Goal: Information Seeking & Learning: Check status

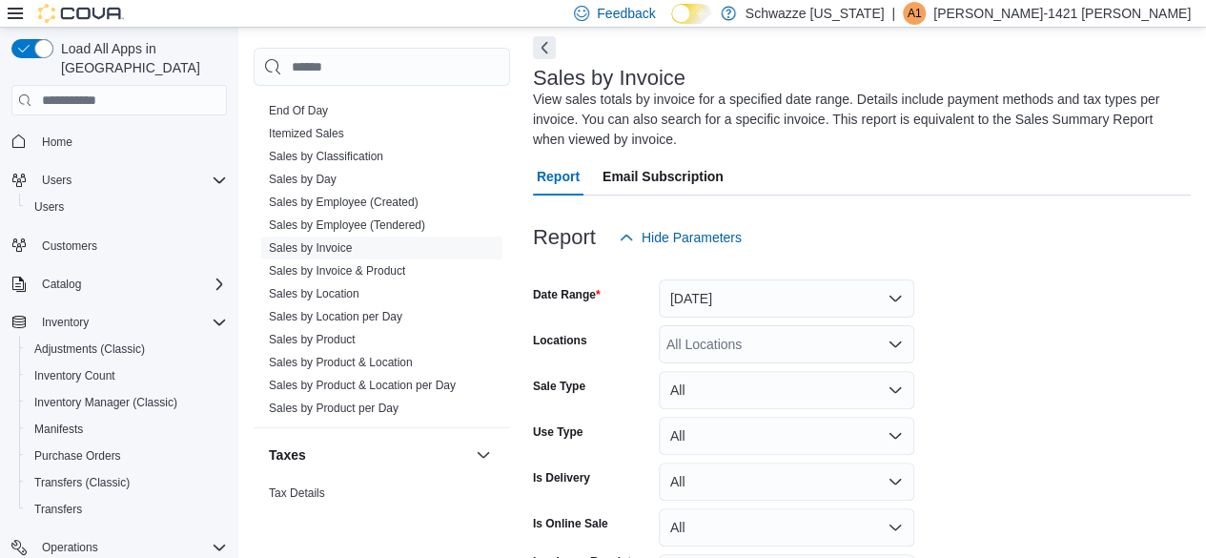
scroll to position [1404, 0]
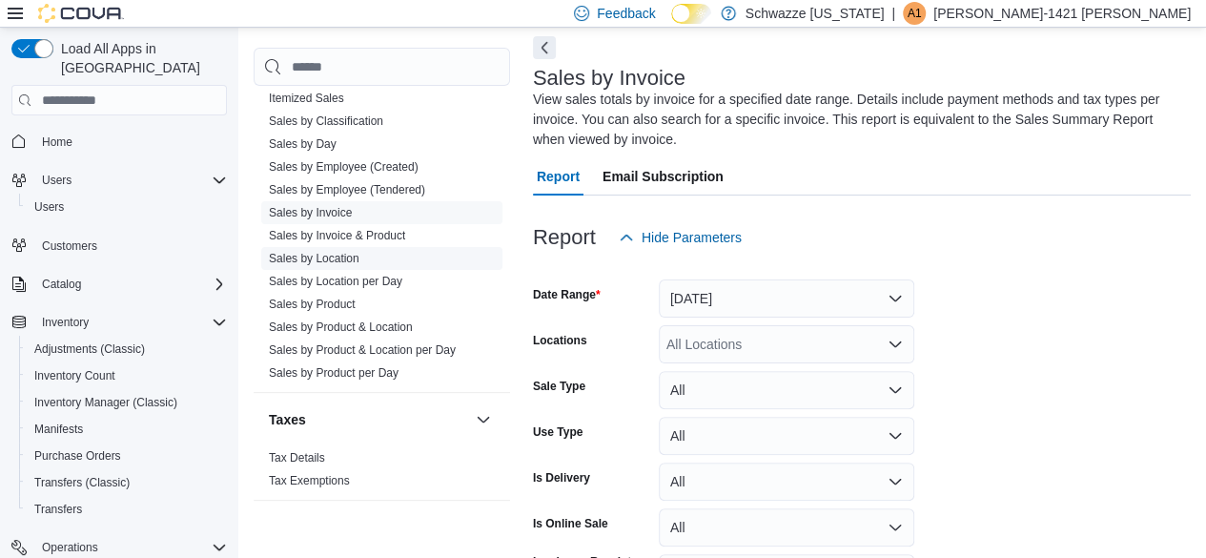
click at [332, 254] on link "Sales by Location" at bounding box center [314, 258] width 91 height 13
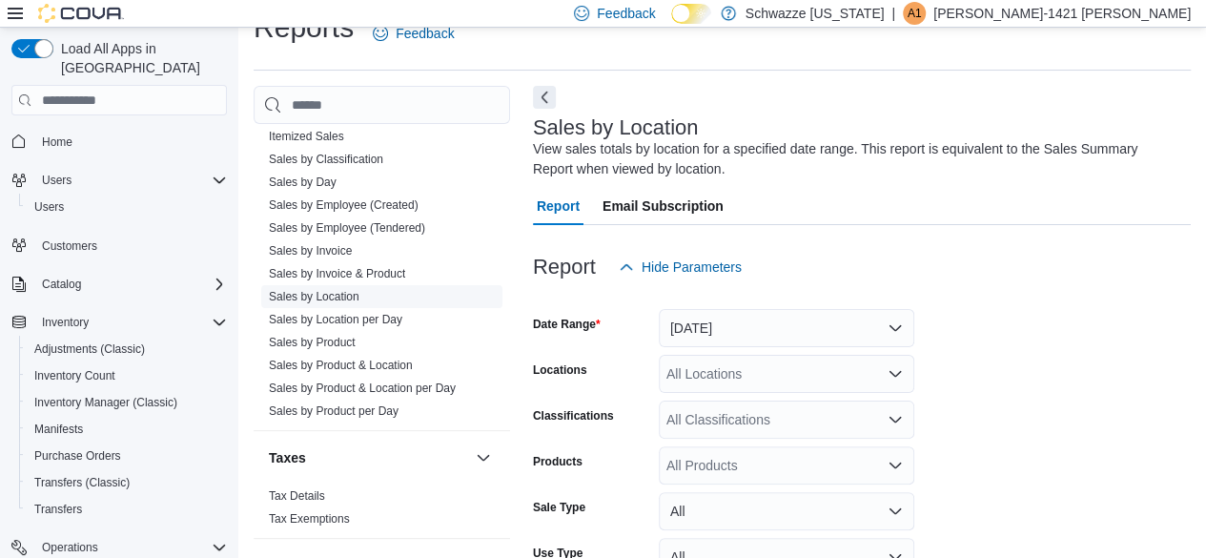
scroll to position [64, 0]
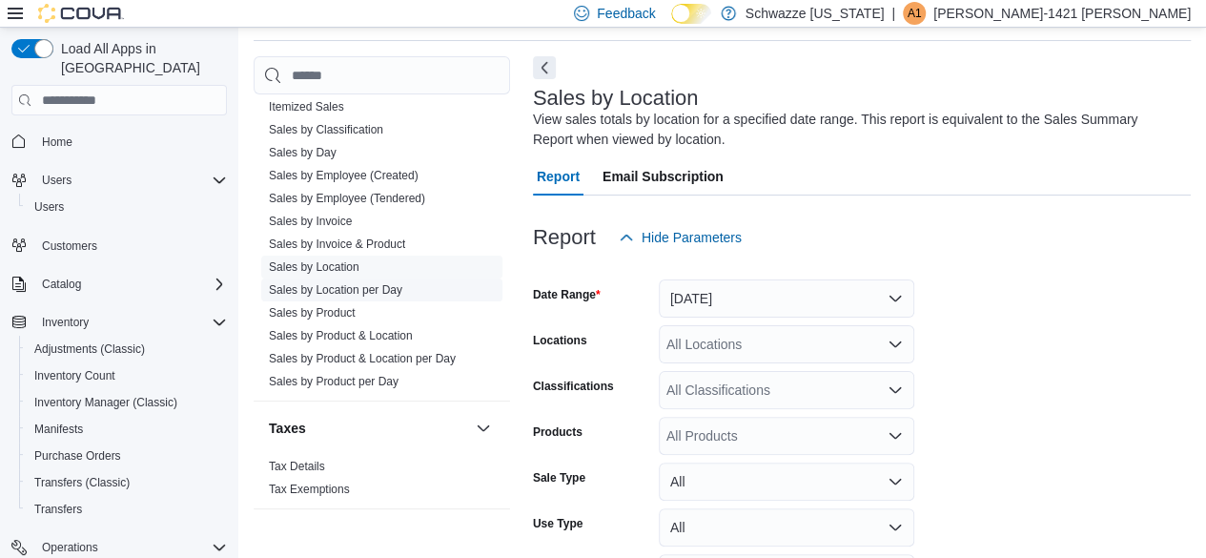
click at [352, 291] on link "Sales by Location per Day" at bounding box center [335, 289] width 133 height 13
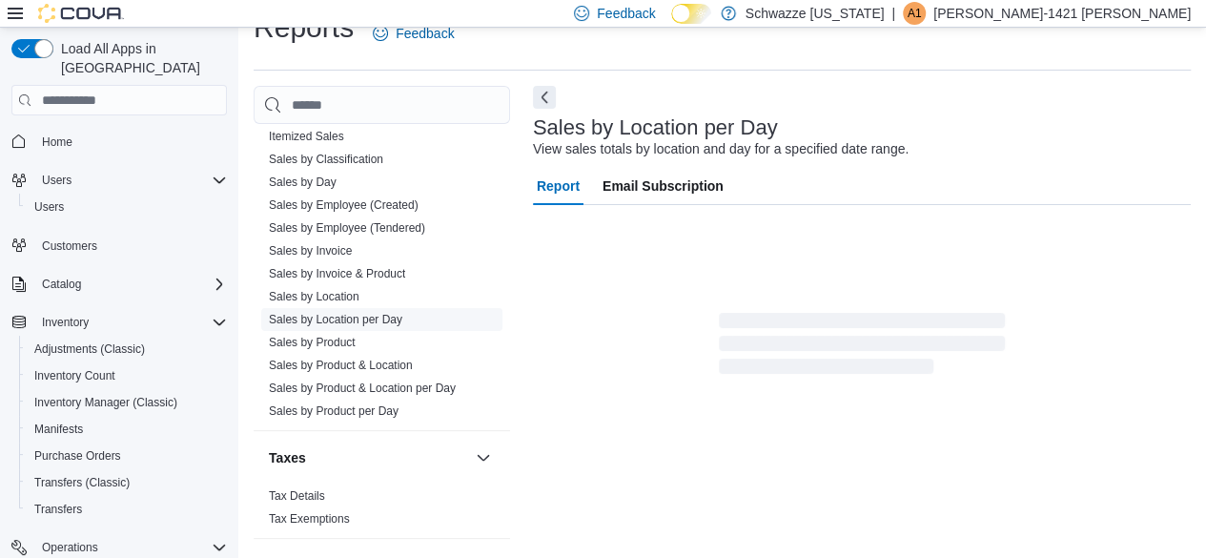
scroll to position [44, 0]
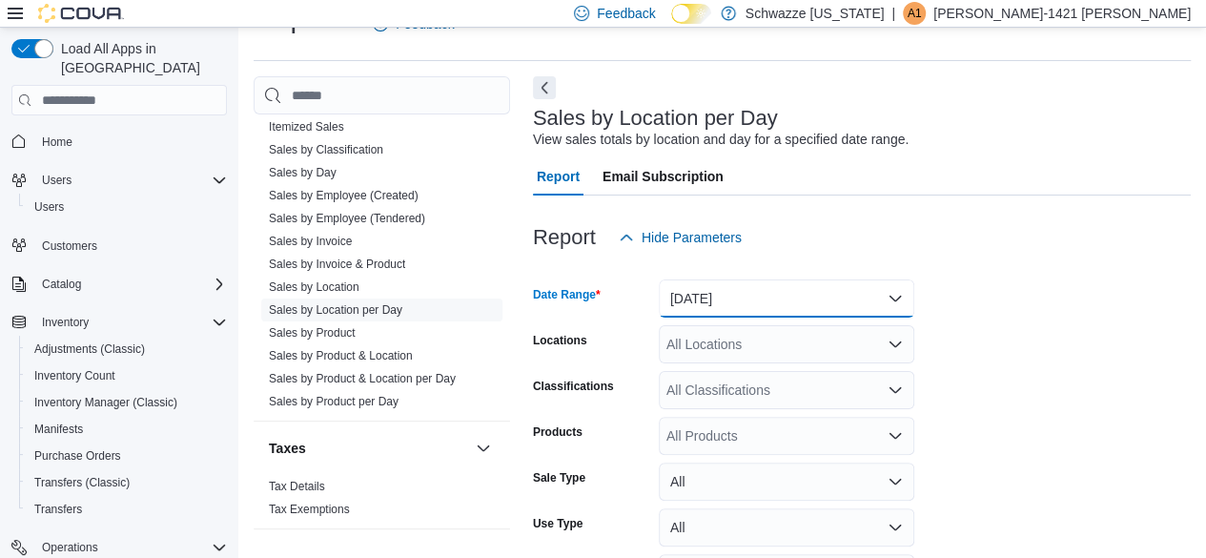
click at [728, 300] on button "[DATE]" at bounding box center [786, 298] width 255 height 38
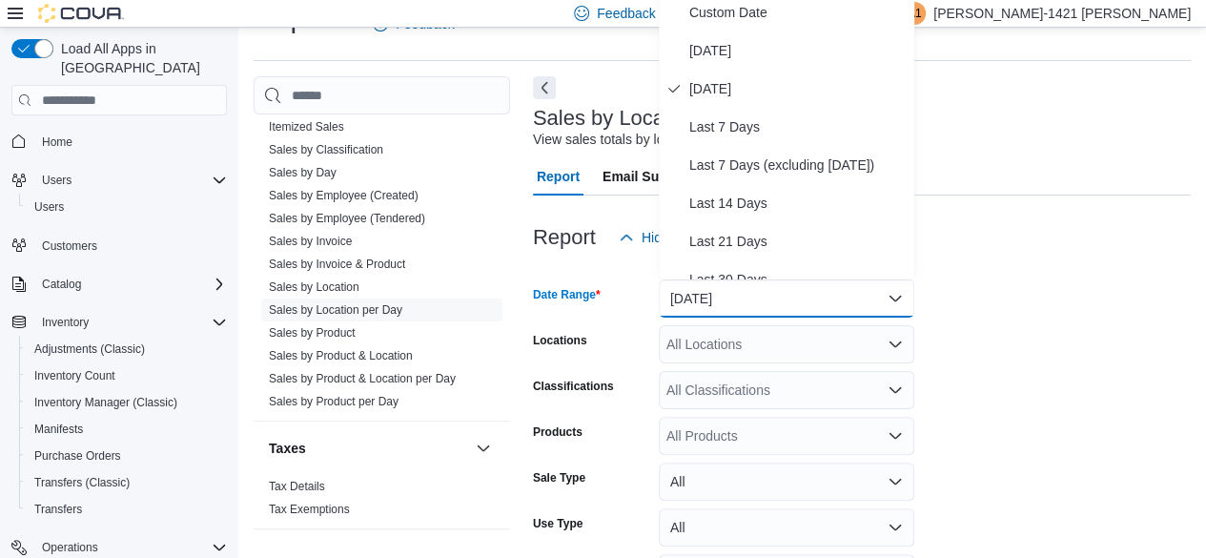
scroll to position [37, 0]
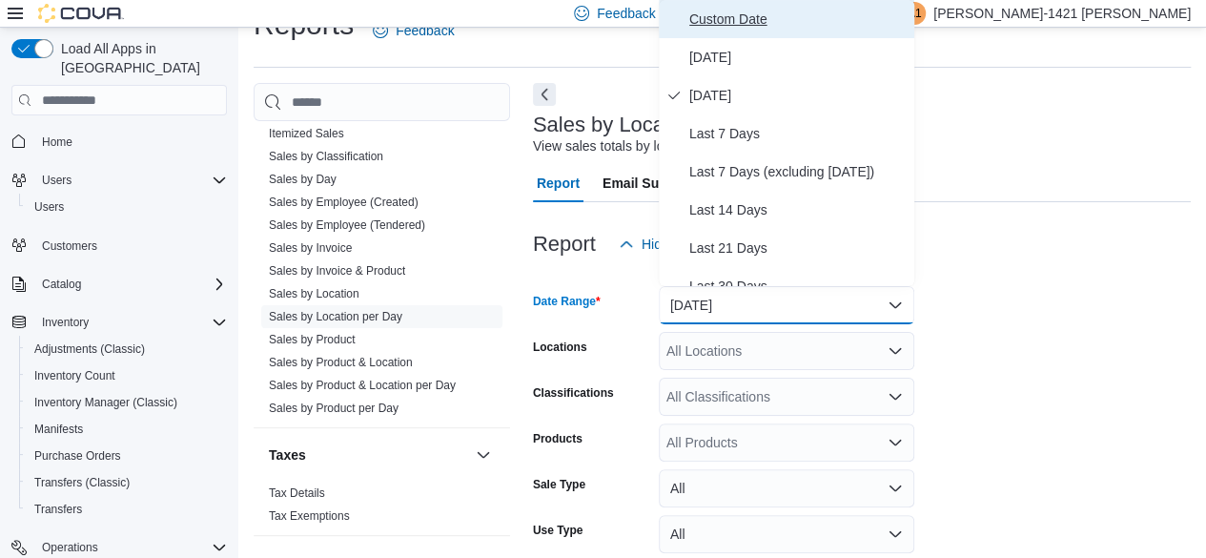
click at [761, 23] on span "Custom Date" at bounding box center [797, 19] width 217 height 23
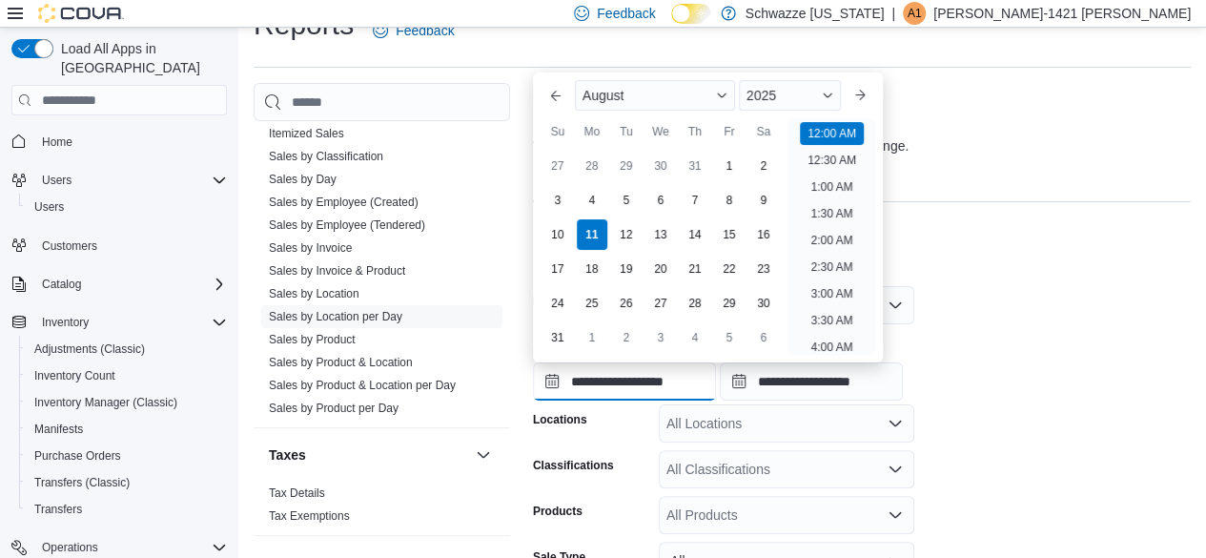
click at [624, 392] on input "**********" at bounding box center [624, 381] width 183 height 38
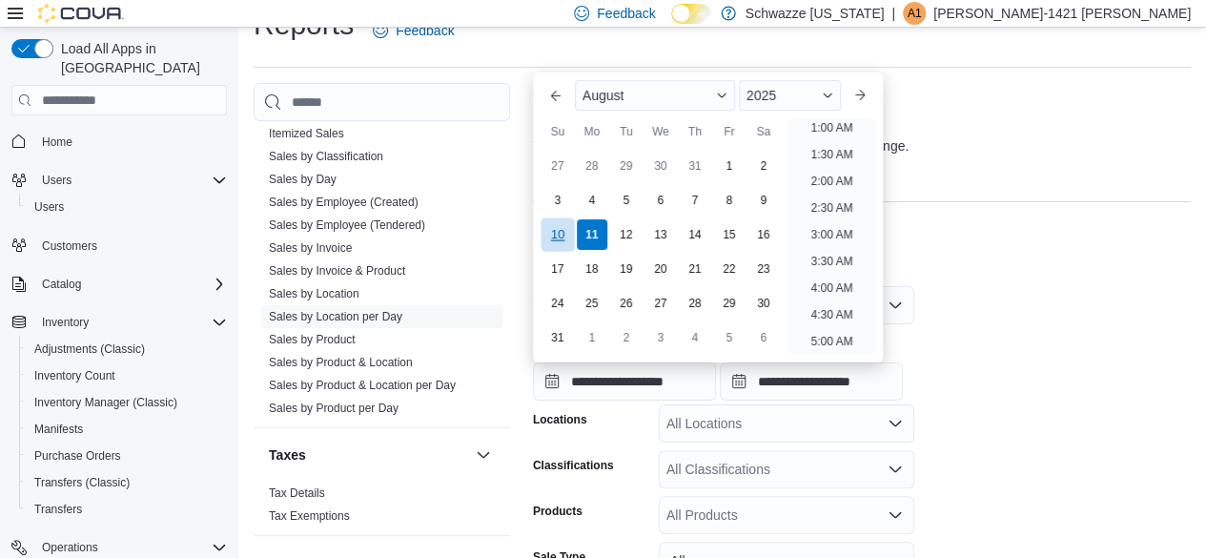
click at [558, 237] on div "10" at bounding box center [556, 234] width 33 height 33
click at [564, 196] on div "3" at bounding box center [556, 200] width 33 height 33
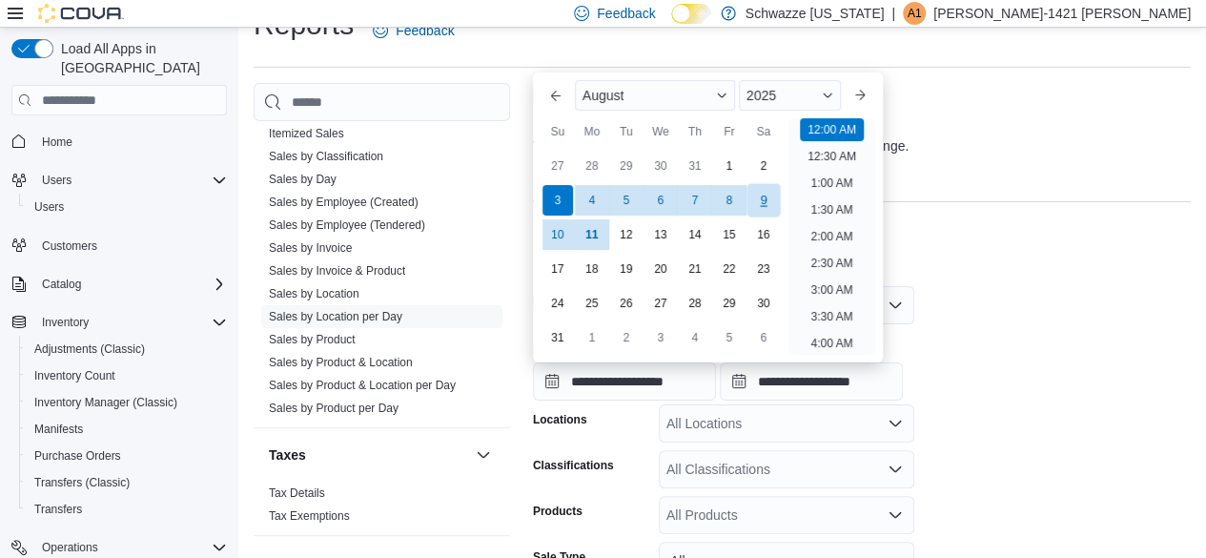
click at [771, 201] on div "9" at bounding box center [762, 200] width 33 height 33
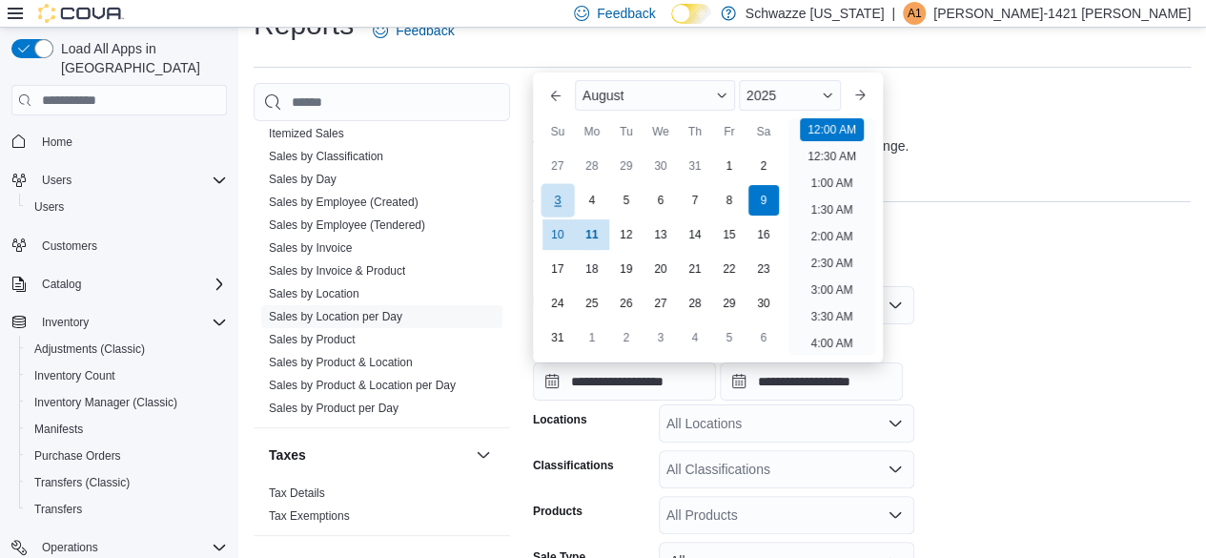
click at [562, 203] on div "3" at bounding box center [556, 200] width 33 height 33
type input "**********"
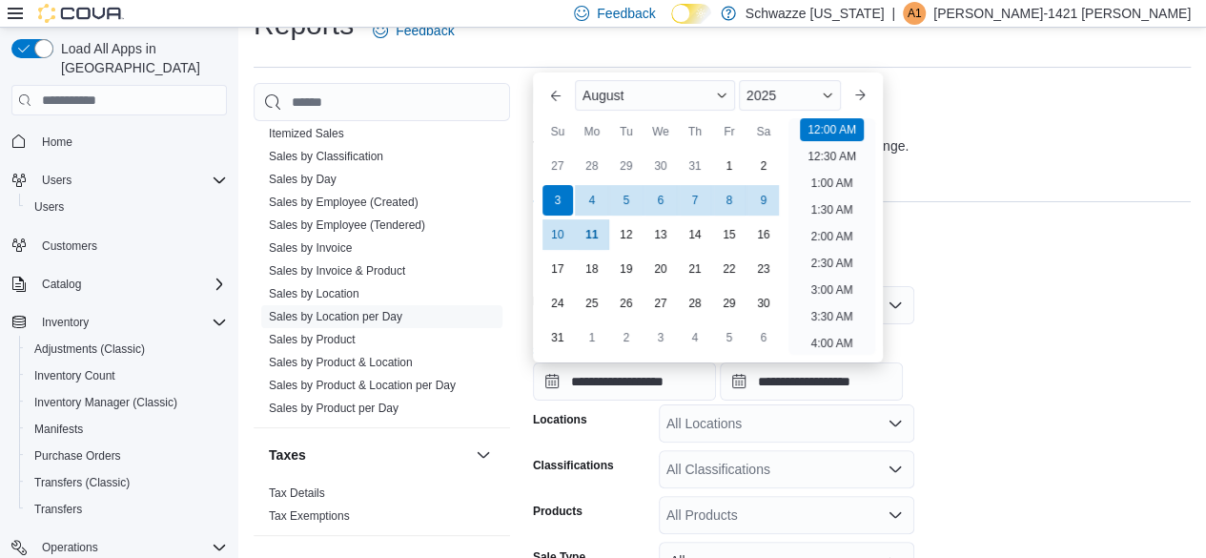
click at [986, 284] on div at bounding box center [862, 274] width 658 height 23
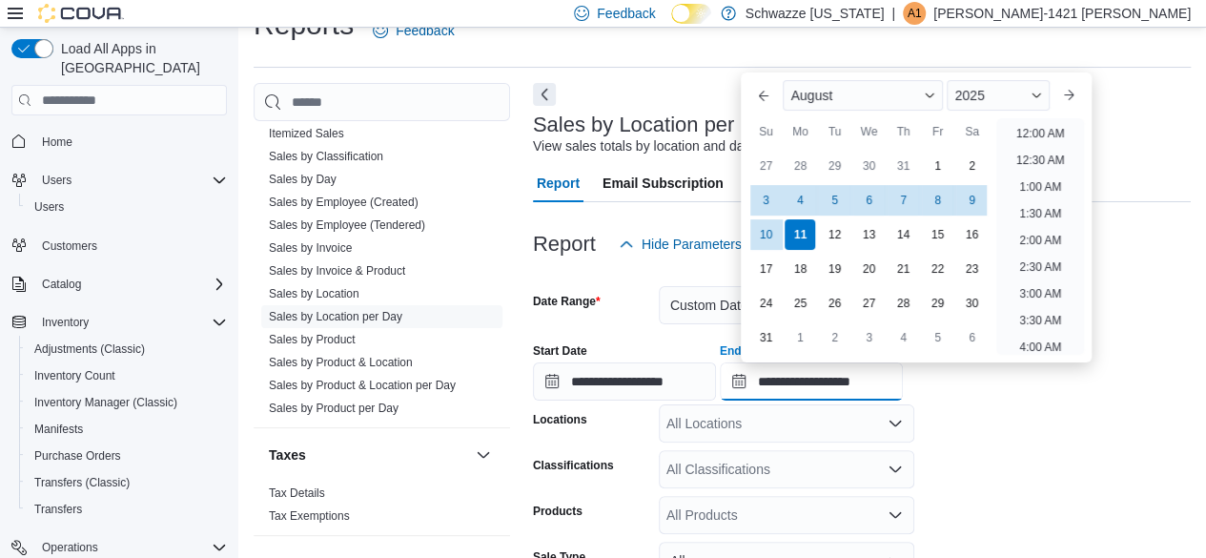
click at [850, 383] on input "**********" at bounding box center [811, 381] width 183 height 38
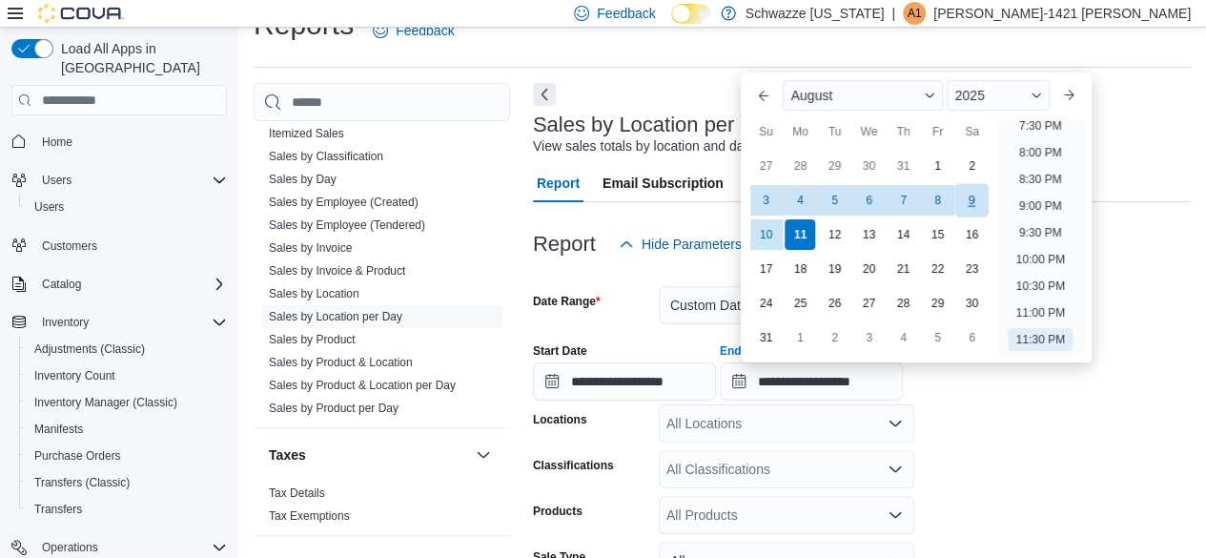
click at [980, 204] on div "9" at bounding box center [971, 200] width 33 height 33
click at [1048, 357] on div "Previous Month Next month [DATE] [DATE] Su Mo Tu We Th Fr Sa 27 28 29 30 31 1 2…" at bounding box center [916, 217] width 350 height 290
click at [1048, 339] on li "11:30 PM" at bounding box center [1039, 339] width 64 height 23
type input "**********"
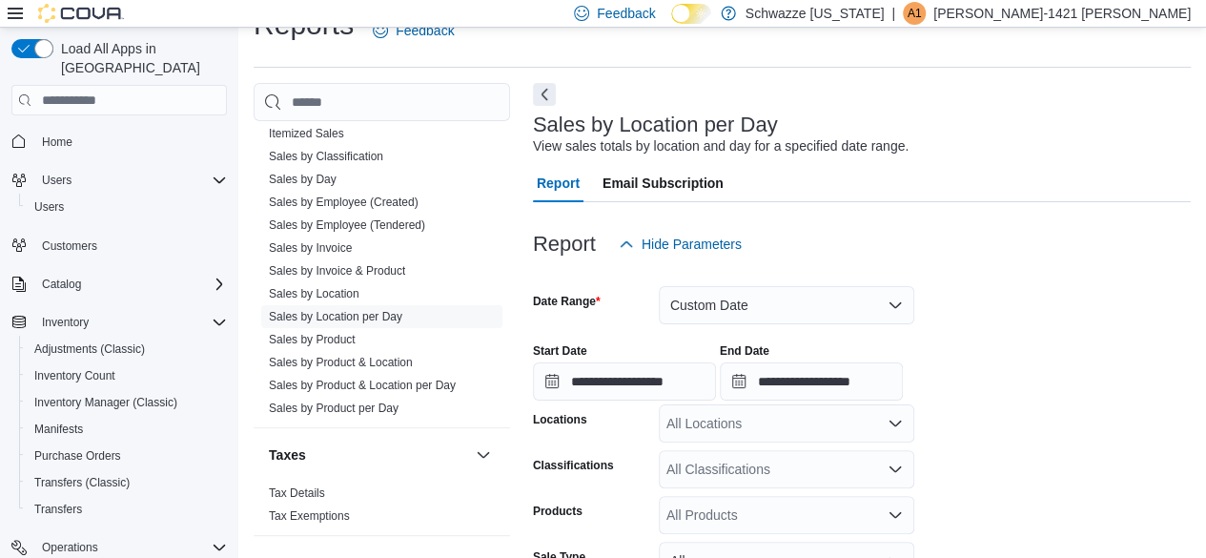
click at [1001, 369] on div "**********" at bounding box center [862, 364] width 658 height 72
click at [764, 434] on div "All Locations" at bounding box center [786, 423] width 255 height 38
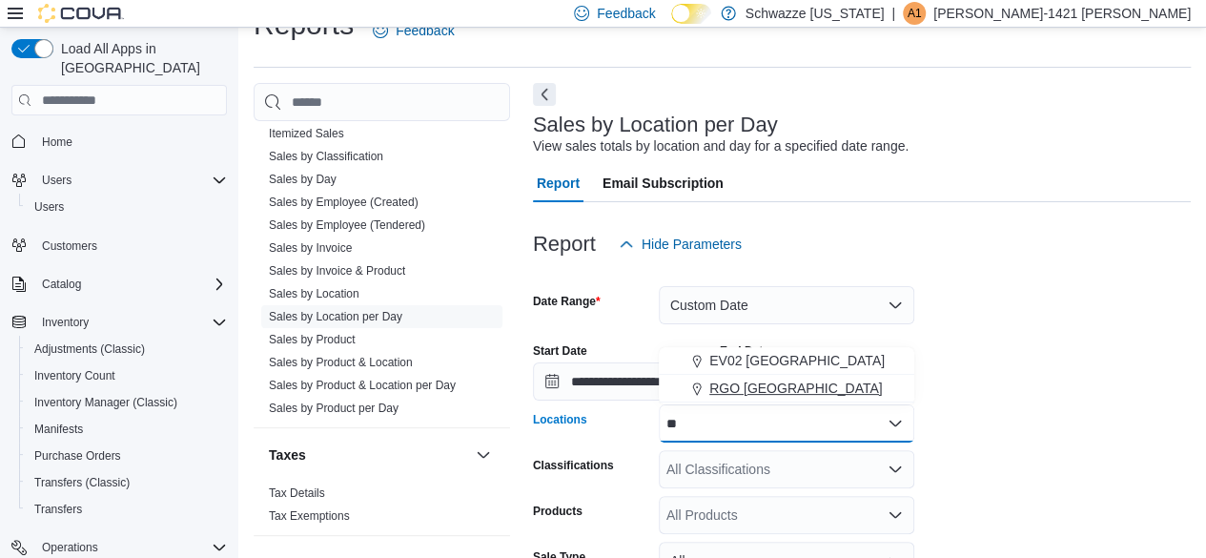
type input "**"
click at [762, 394] on span "RGO [GEOGRAPHIC_DATA]" at bounding box center [795, 387] width 173 height 19
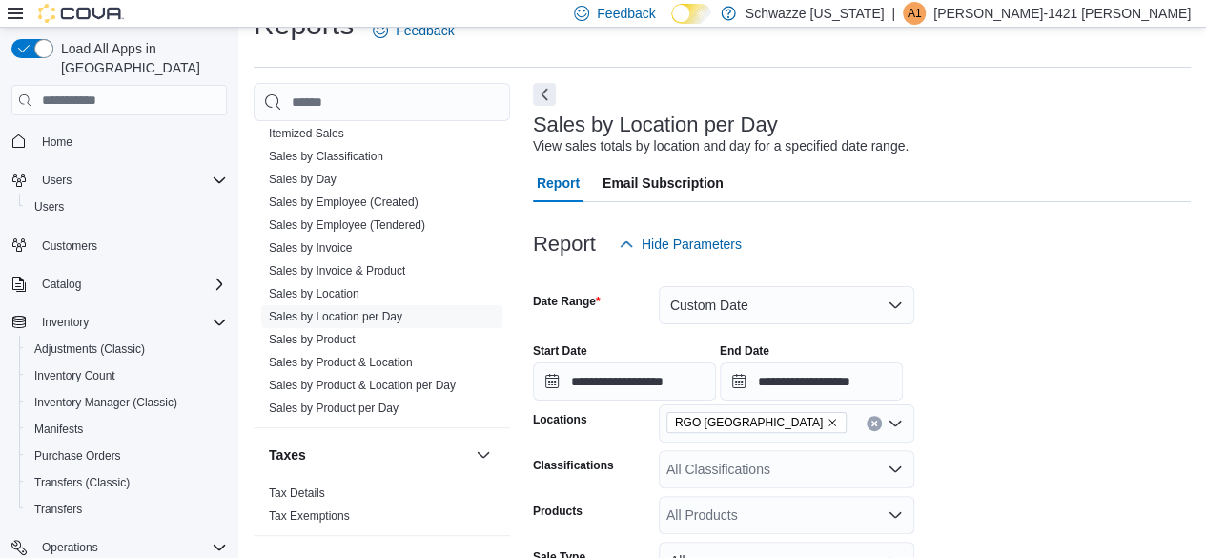
click at [1121, 242] on div "Report Hide Parameters" at bounding box center [862, 244] width 658 height 38
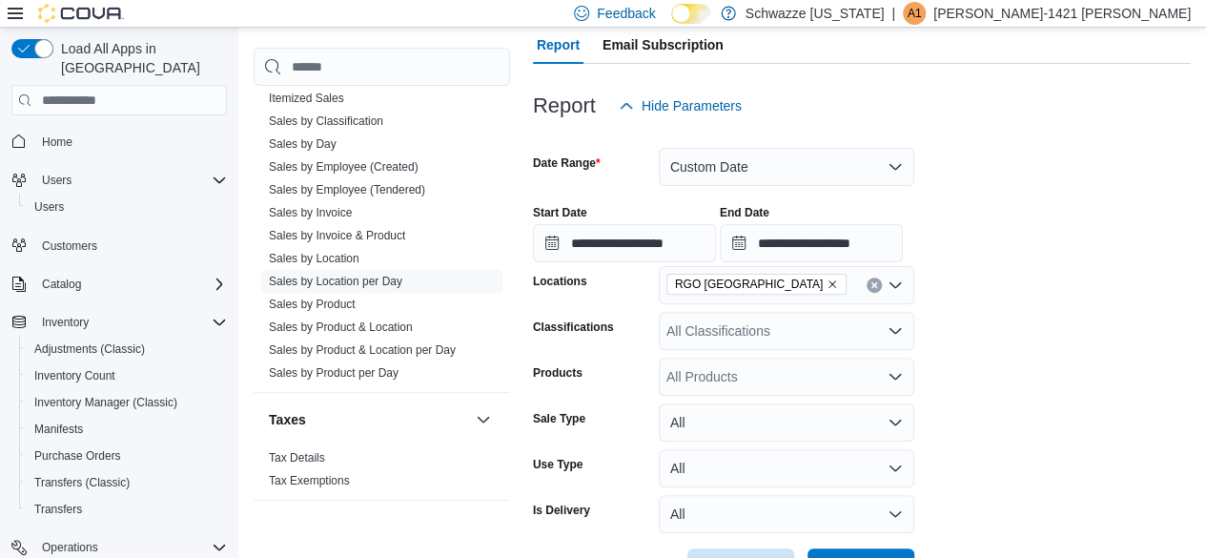
scroll to position [242, 0]
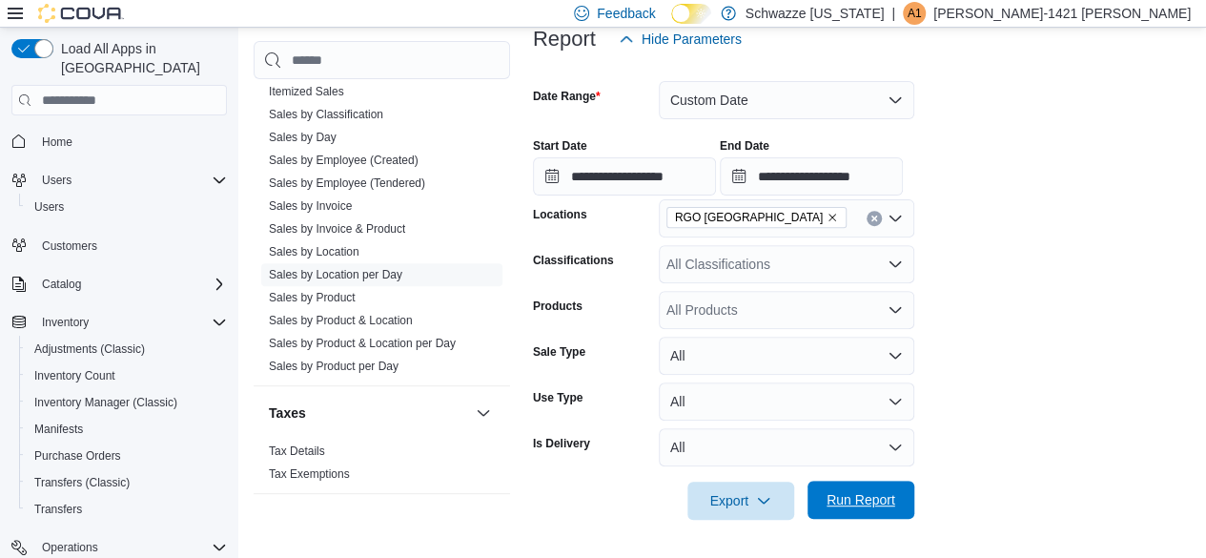
click at [845, 499] on span "Run Report" at bounding box center [860, 499] width 69 height 19
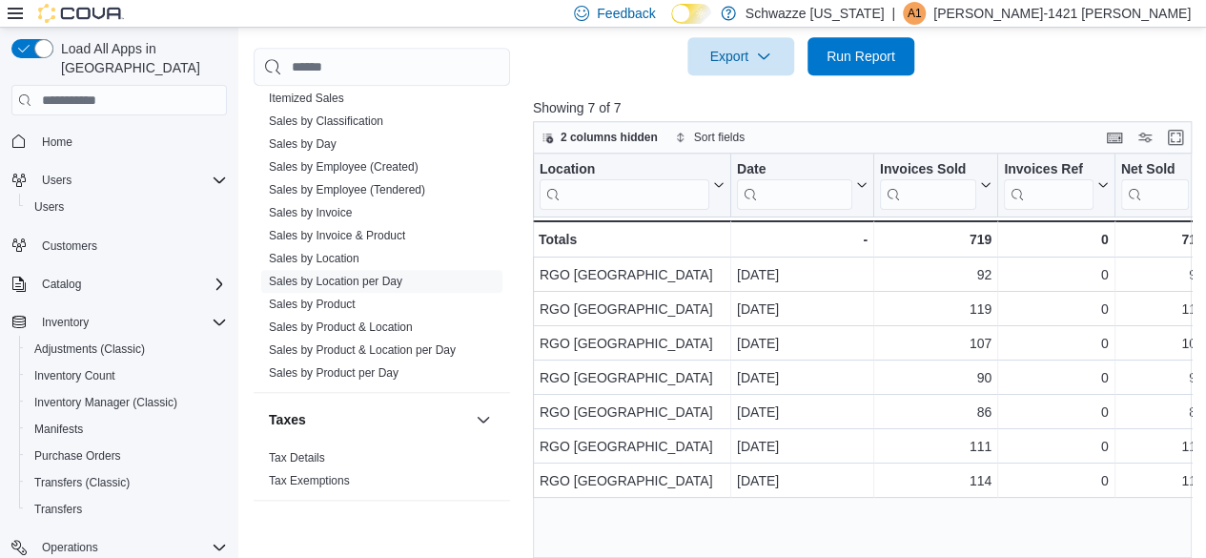
scroll to position [711, 0]
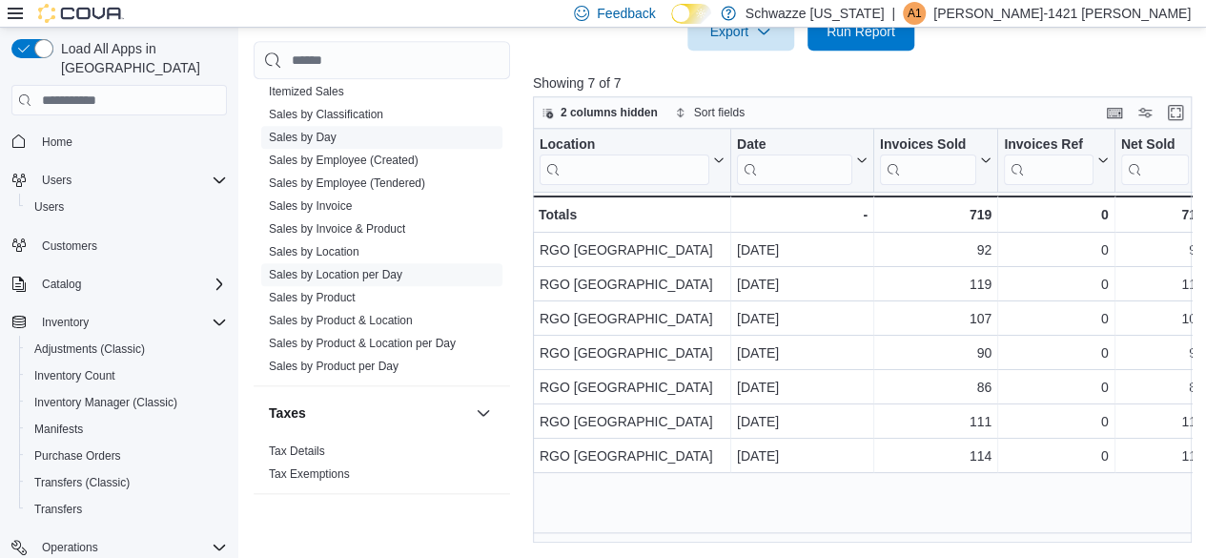
click at [300, 184] on link "Sales by Employee (Tendered)" at bounding box center [347, 182] width 156 height 13
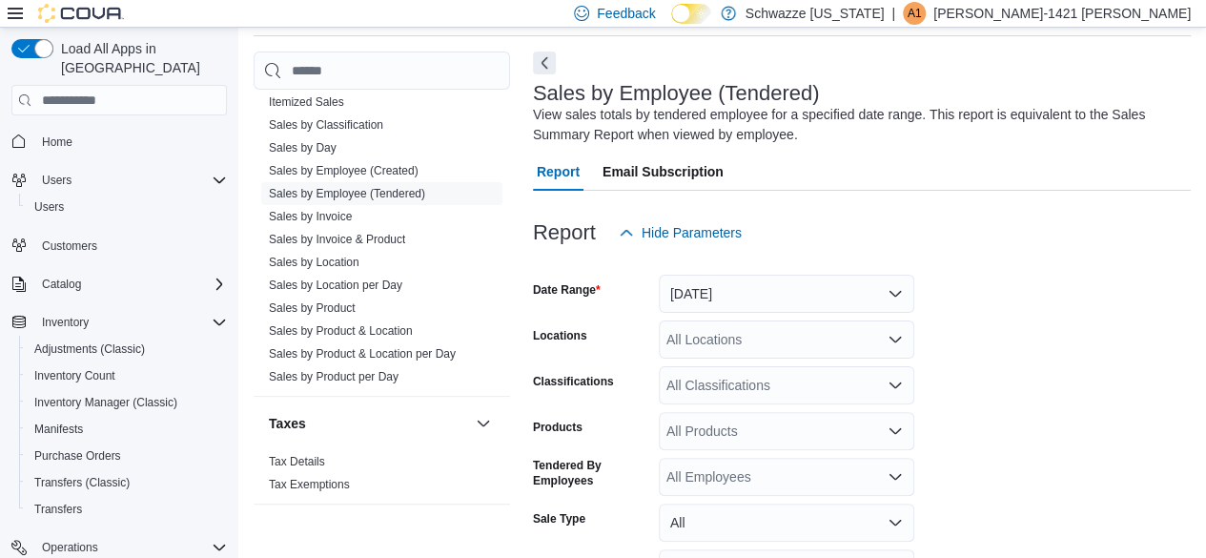
scroll to position [64, 0]
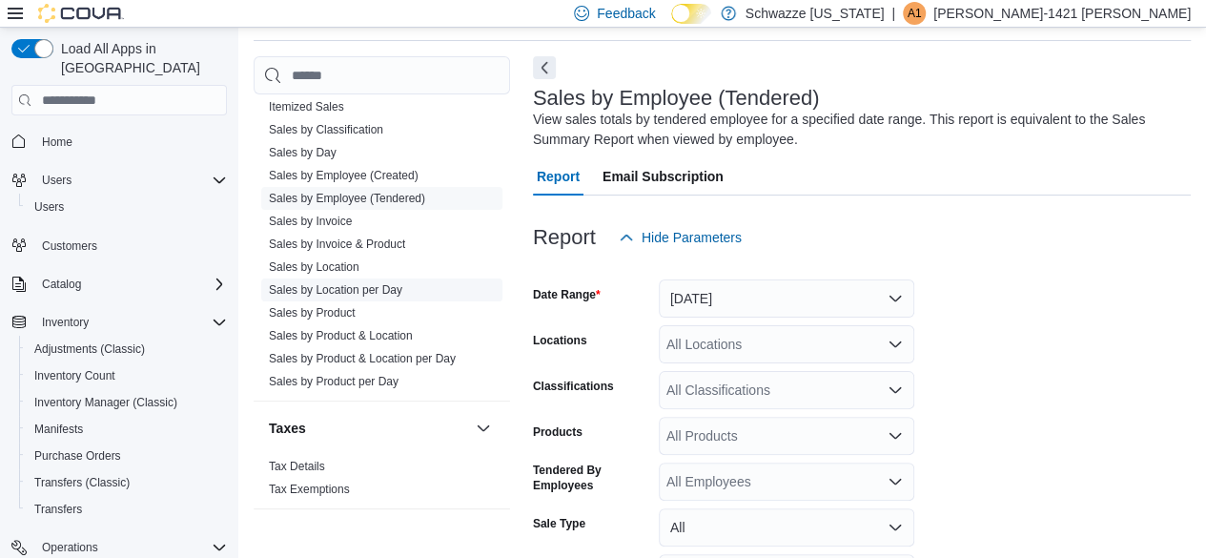
click at [355, 283] on link "Sales by Location per Day" at bounding box center [335, 289] width 133 height 13
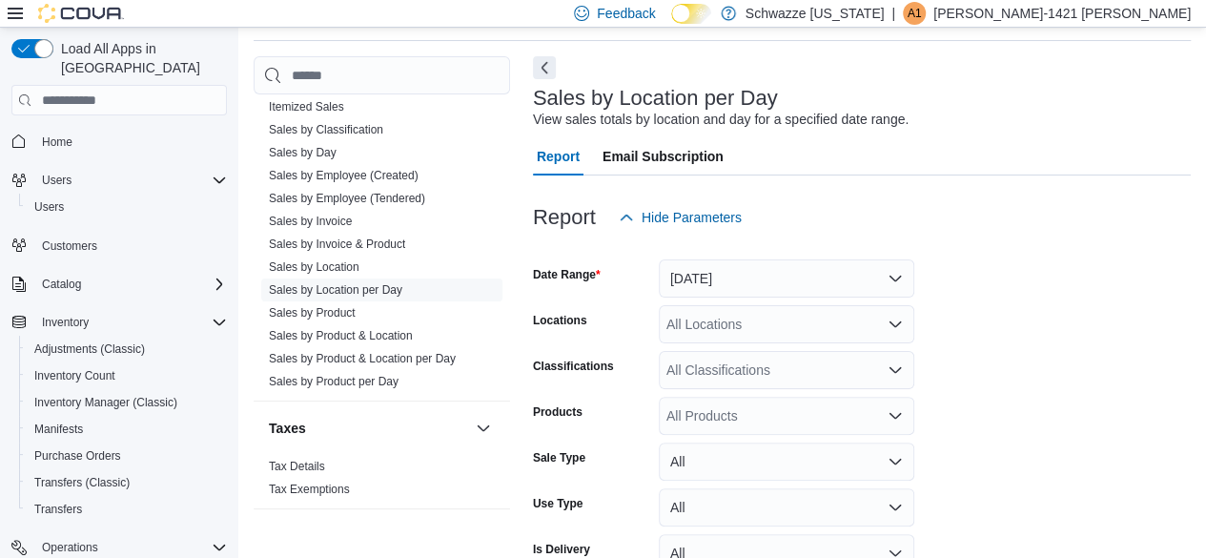
scroll to position [44, 0]
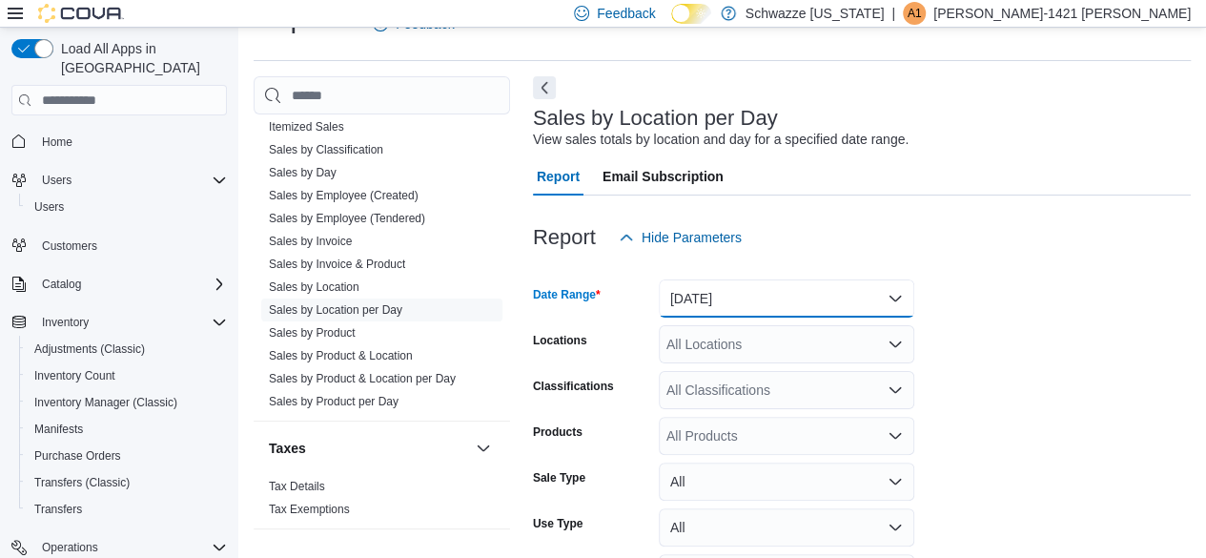
click at [738, 299] on button "[DATE]" at bounding box center [786, 298] width 255 height 38
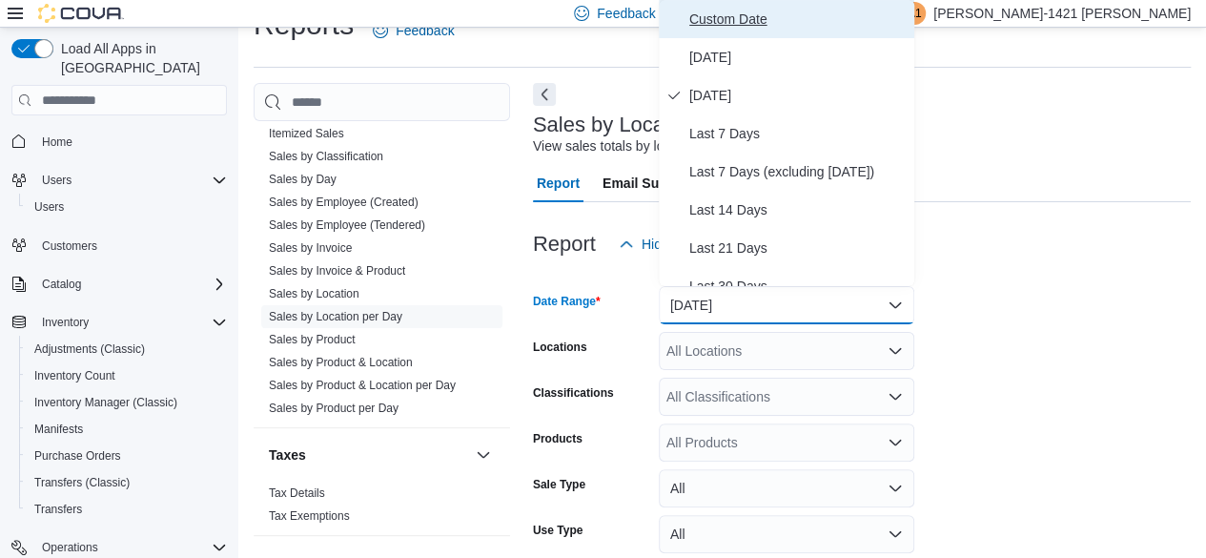
click at [763, 16] on span "Custom Date" at bounding box center [797, 19] width 217 height 23
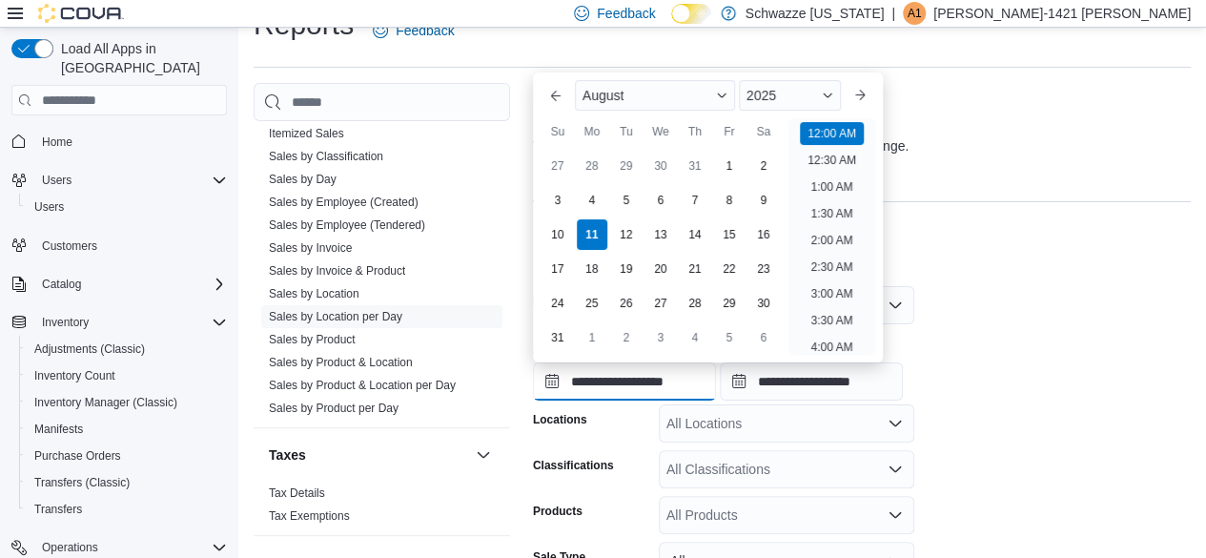
click at [675, 392] on input "**********" at bounding box center [624, 381] width 183 height 38
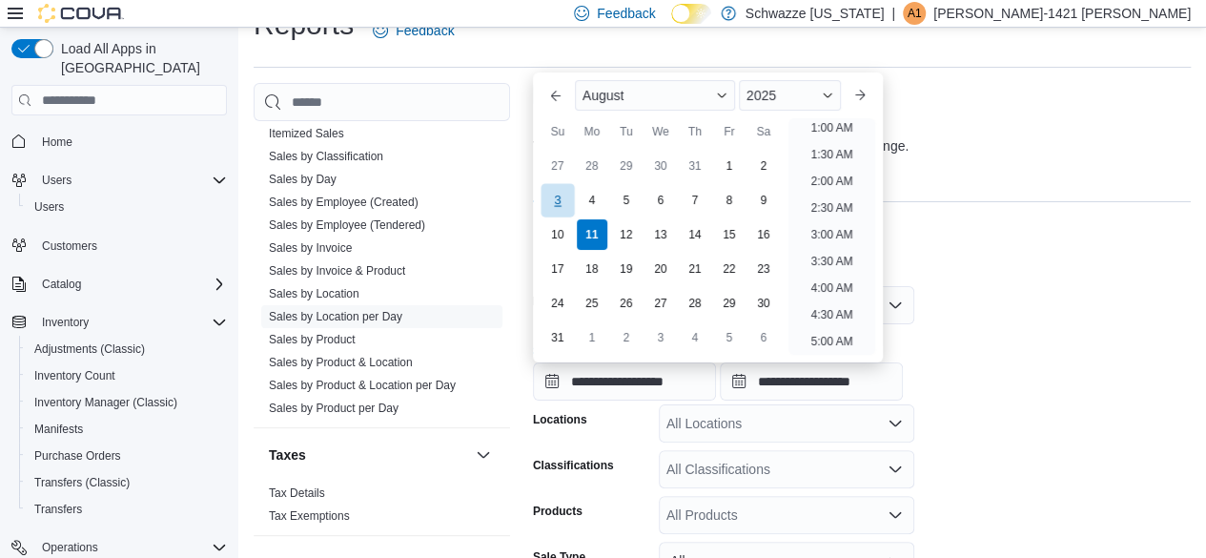
click at [571, 206] on div "3" at bounding box center [556, 200] width 33 height 33
type input "**********"
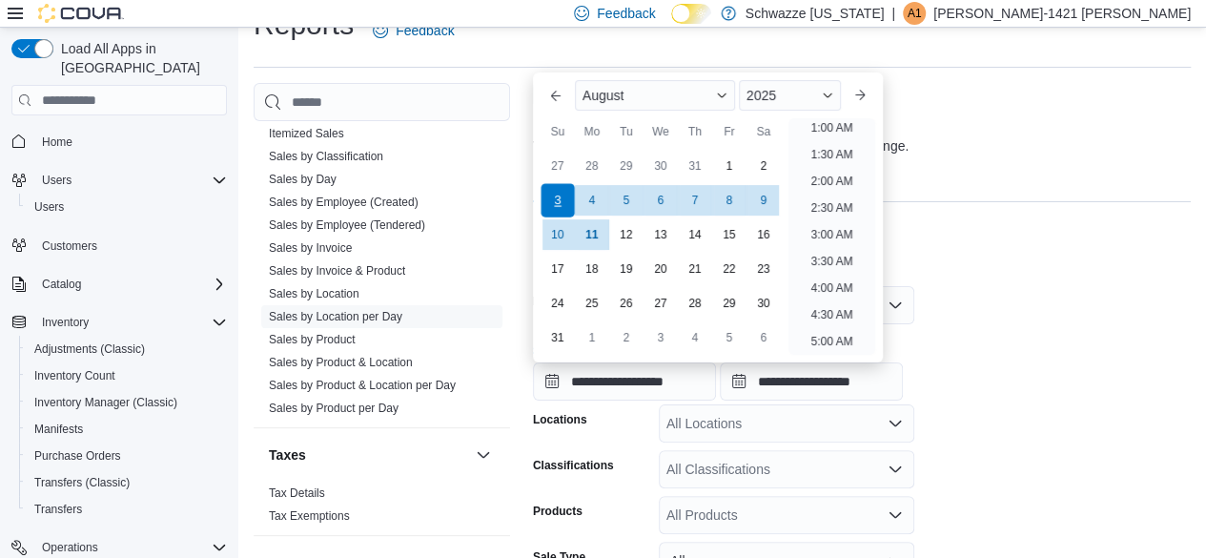
scroll to position [4, 0]
click at [844, 128] on li "12:00 AM" at bounding box center [832, 129] width 64 height 23
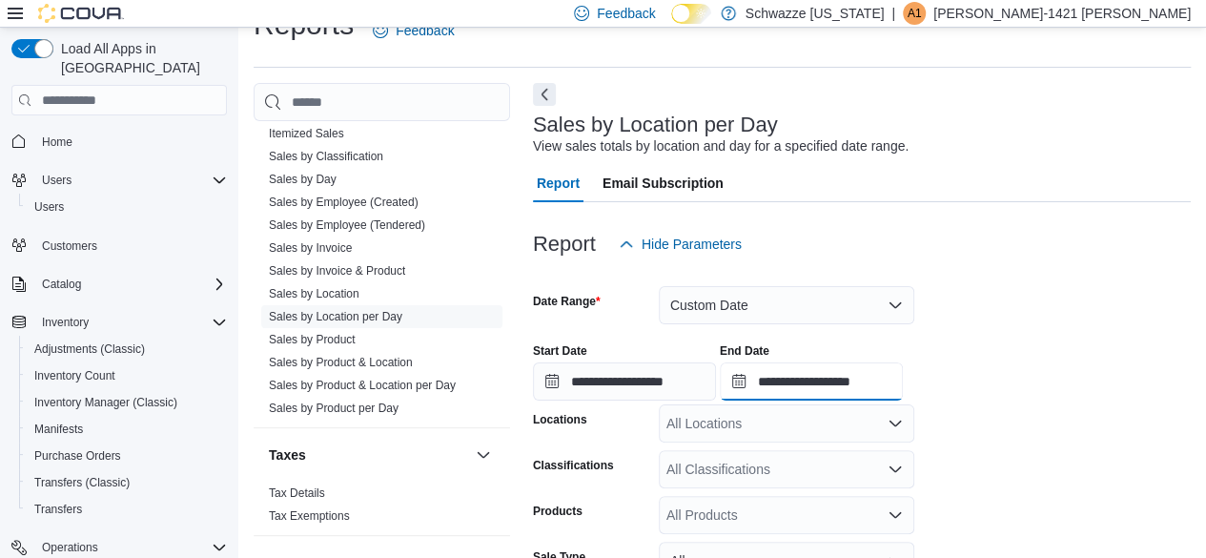
click at [794, 380] on input "**********" at bounding box center [811, 381] width 183 height 38
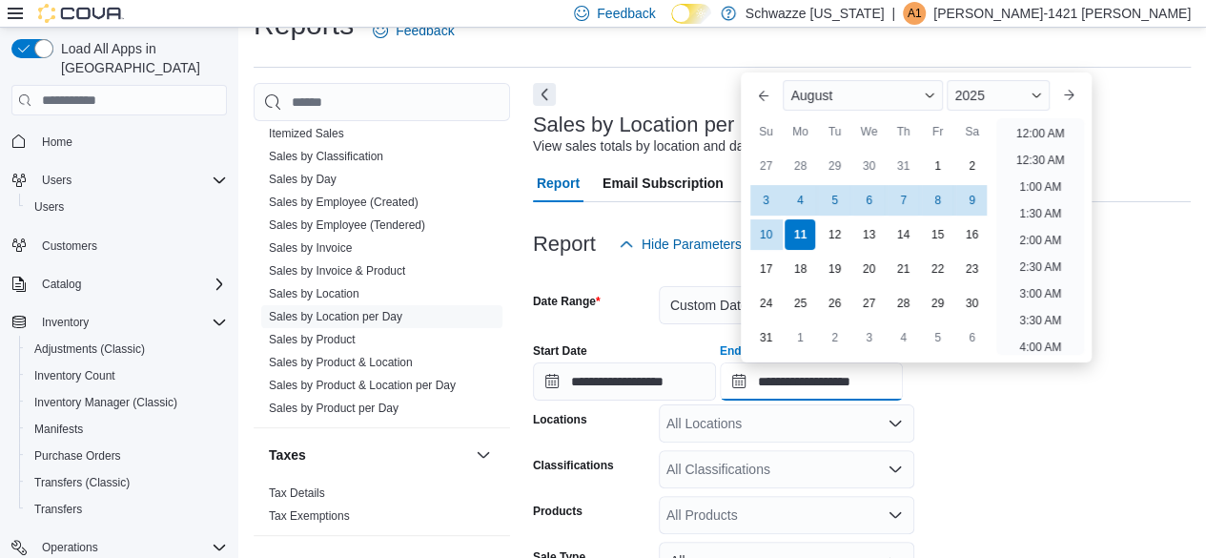
scroll to position [1048, 0]
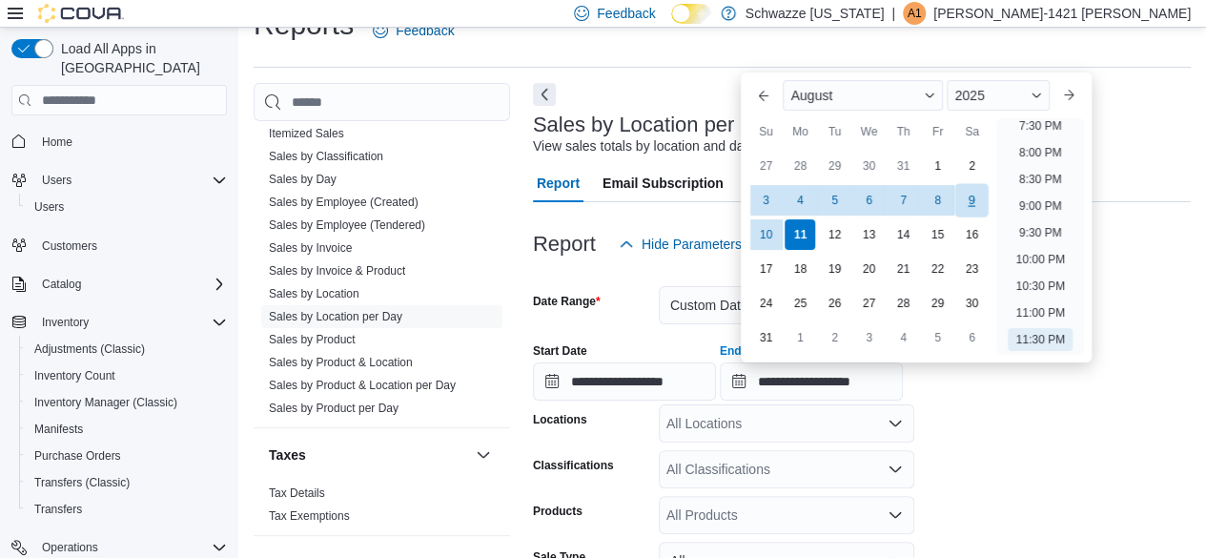
click at [985, 195] on div "9" at bounding box center [971, 200] width 33 height 33
click at [1048, 336] on li "11:30 PM" at bounding box center [1039, 339] width 64 height 23
type input "**********"
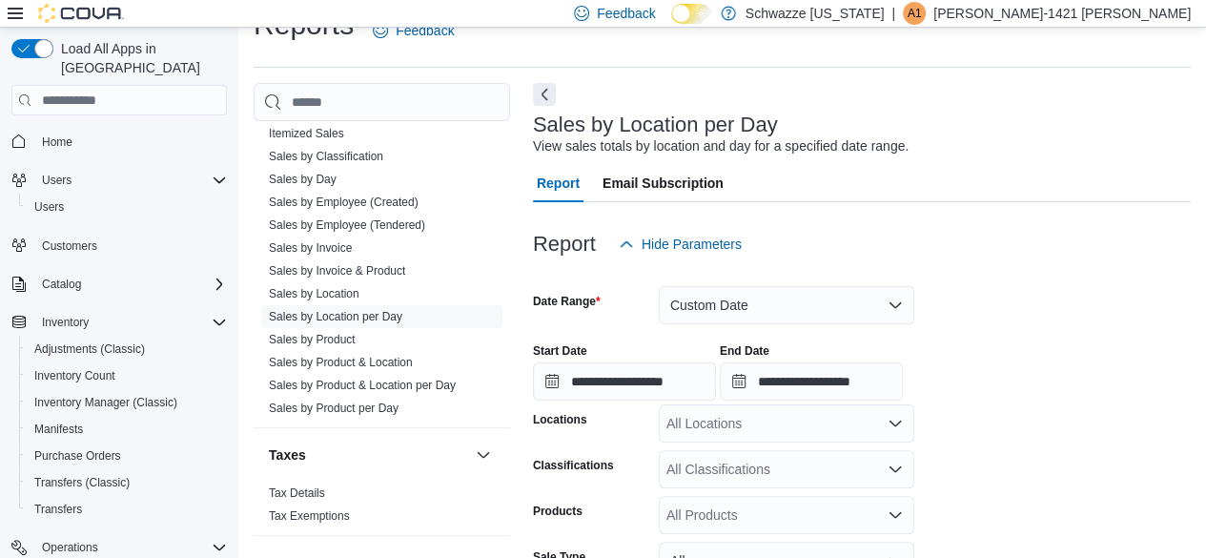
click at [994, 420] on form "**********" at bounding box center [862, 493] width 658 height 461
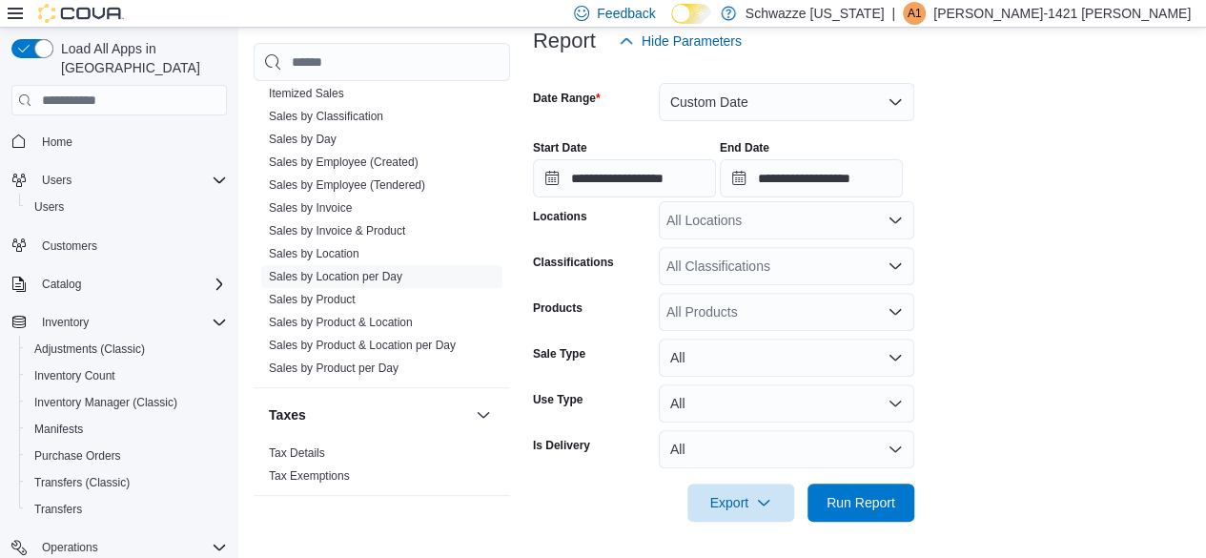
scroll to position [242, 0]
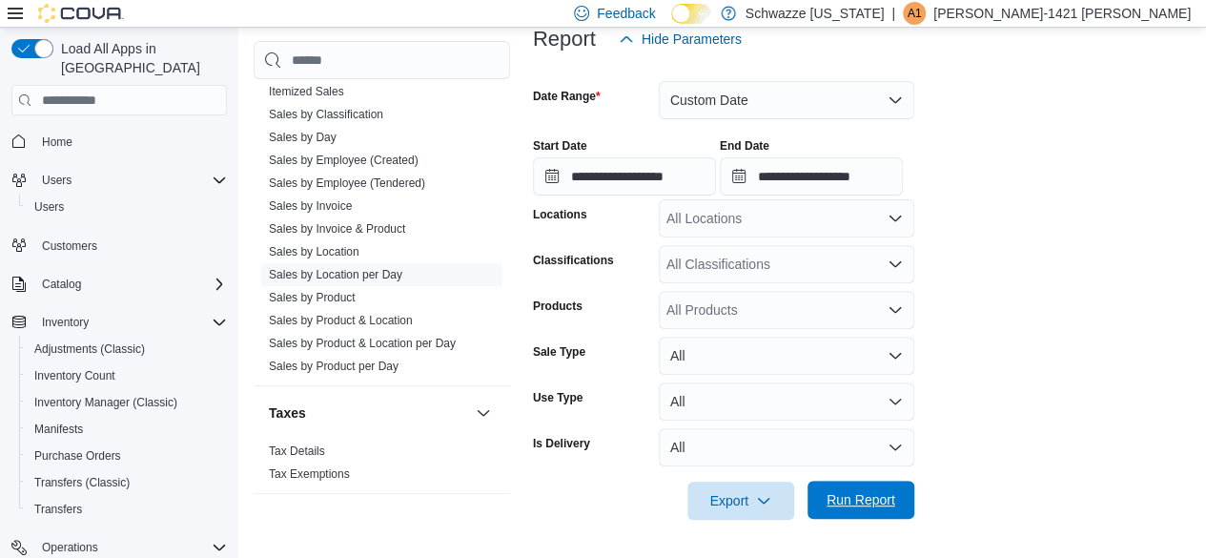
click at [857, 491] on span "Run Report" at bounding box center [860, 499] width 69 height 19
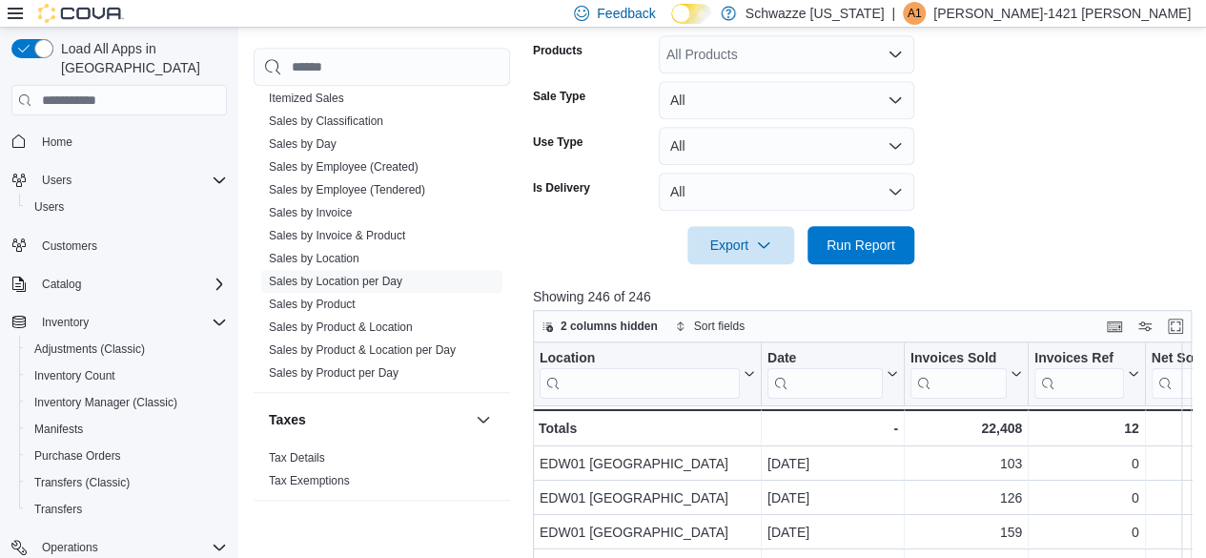
scroll to position [234, 0]
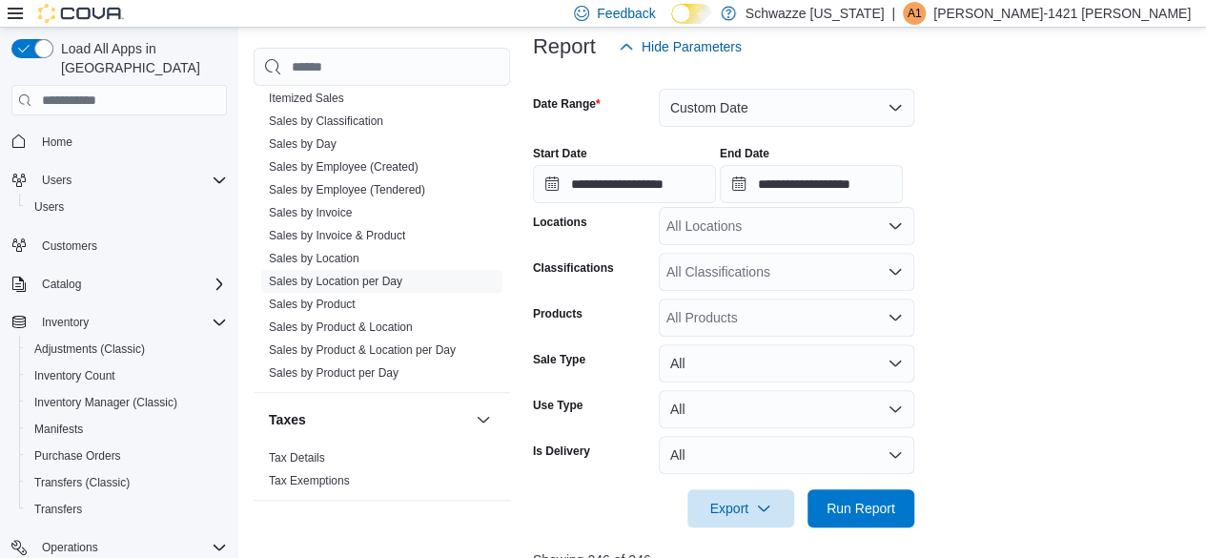
click at [767, 221] on div "All Locations" at bounding box center [786, 226] width 255 height 38
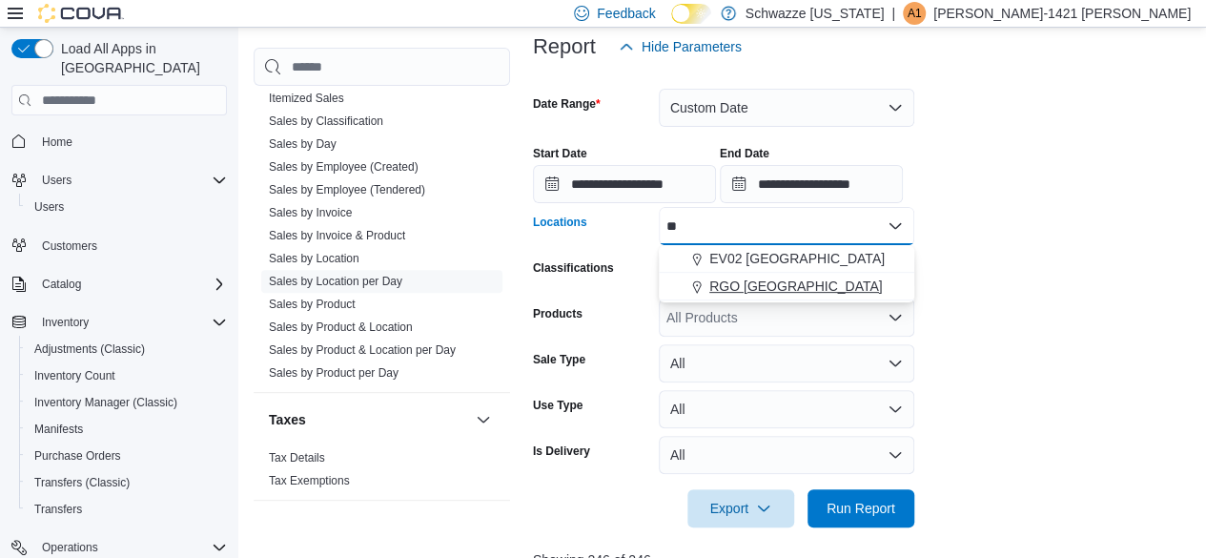
type input "**"
click at [775, 291] on span "RGO [GEOGRAPHIC_DATA]" at bounding box center [795, 285] width 173 height 19
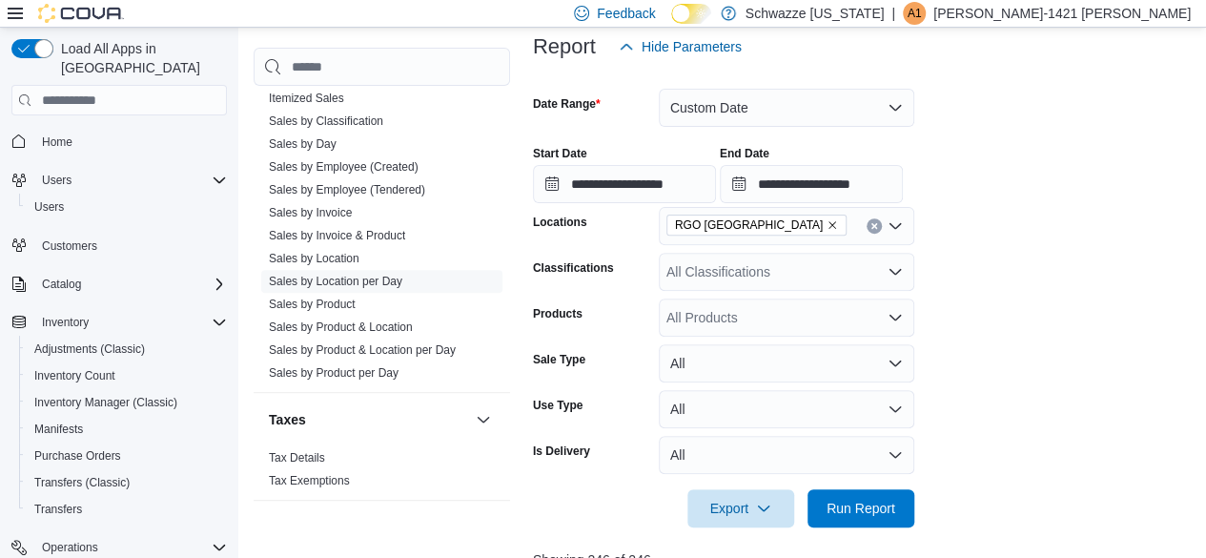
click at [1058, 296] on form "**********" at bounding box center [865, 296] width 665 height 461
click at [876, 499] on span "Run Report" at bounding box center [860, 506] width 69 height 19
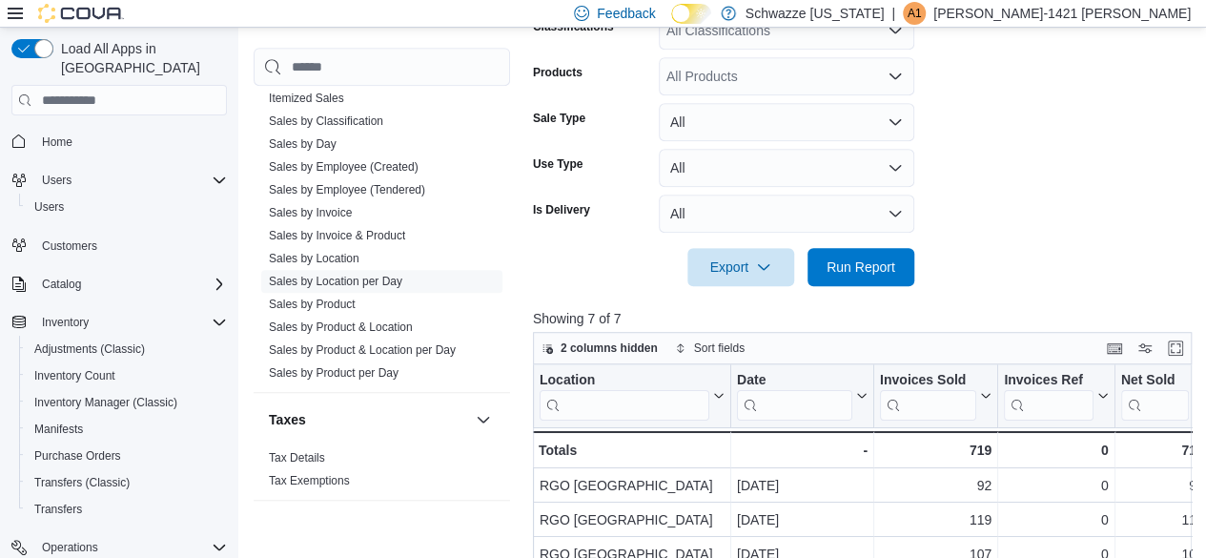
scroll to position [711, 0]
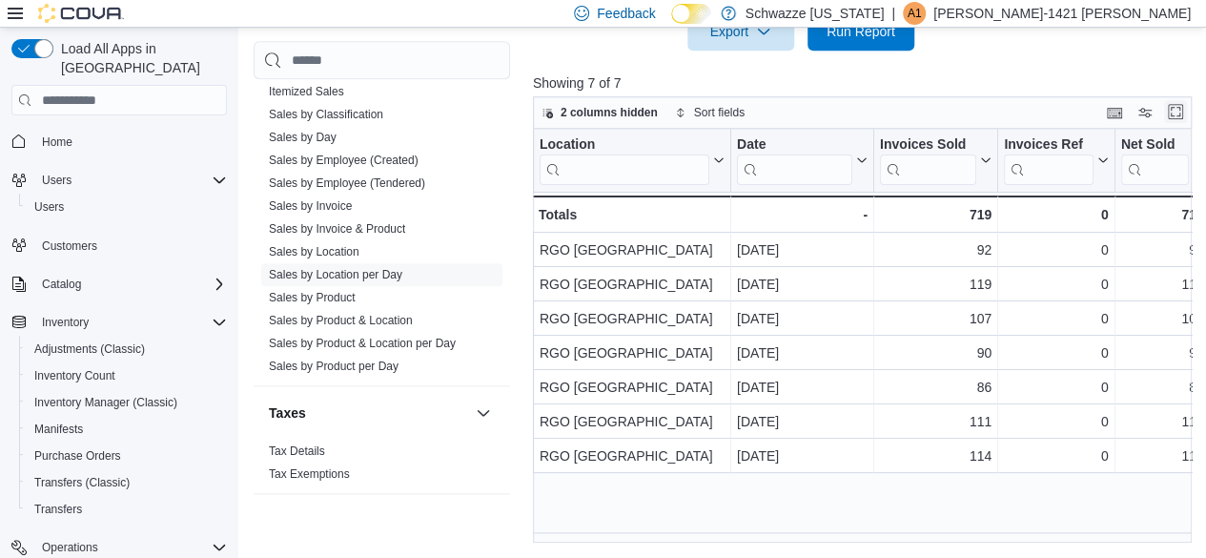
click at [1176, 110] on button "Enter fullscreen" at bounding box center [1175, 111] width 23 height 23
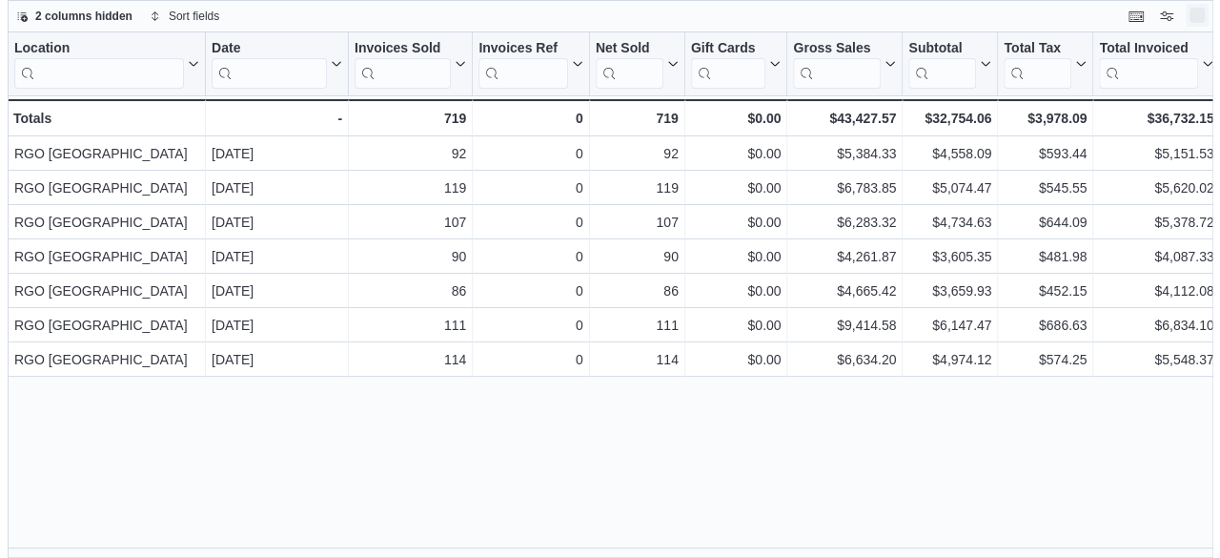
scroll to position [0, 0]
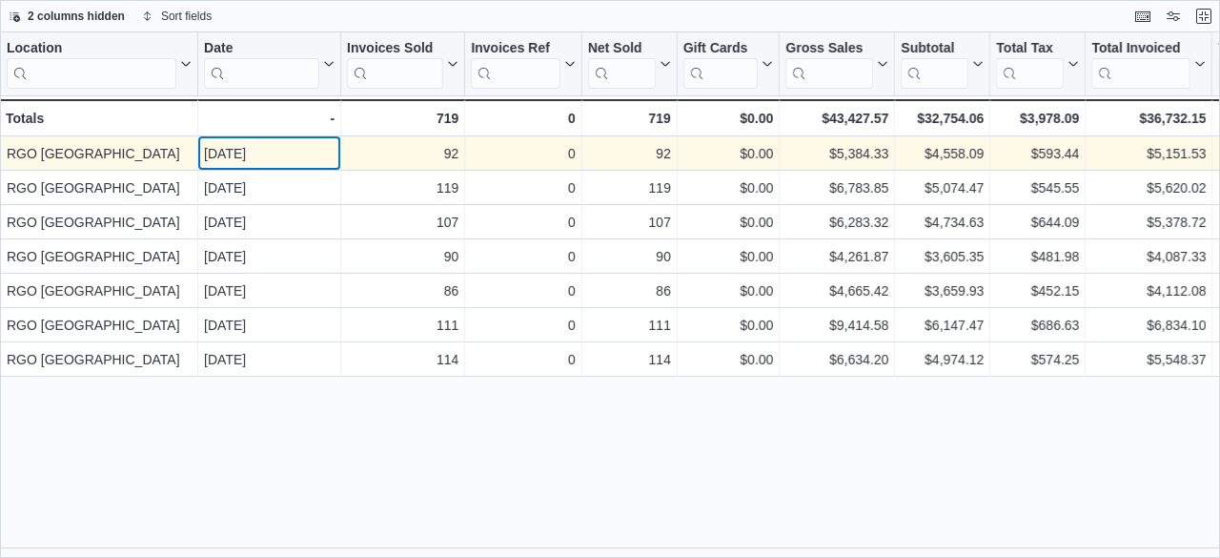
click at [253, 154] on div "[DATE]" at bounding box center [269, 153] width 131 height 23
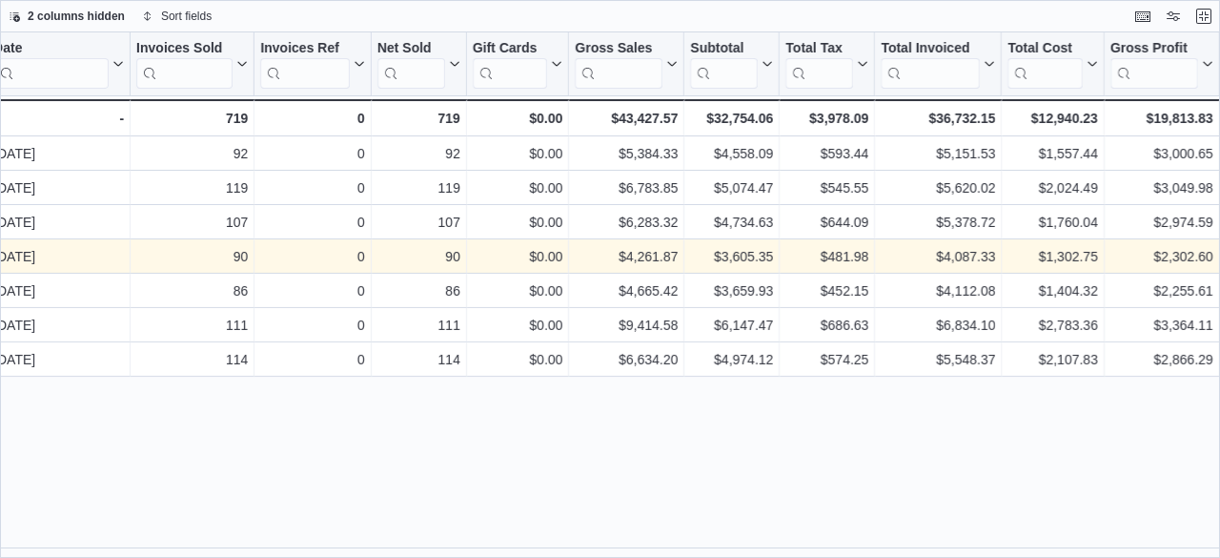
scroll to position [0, 335]
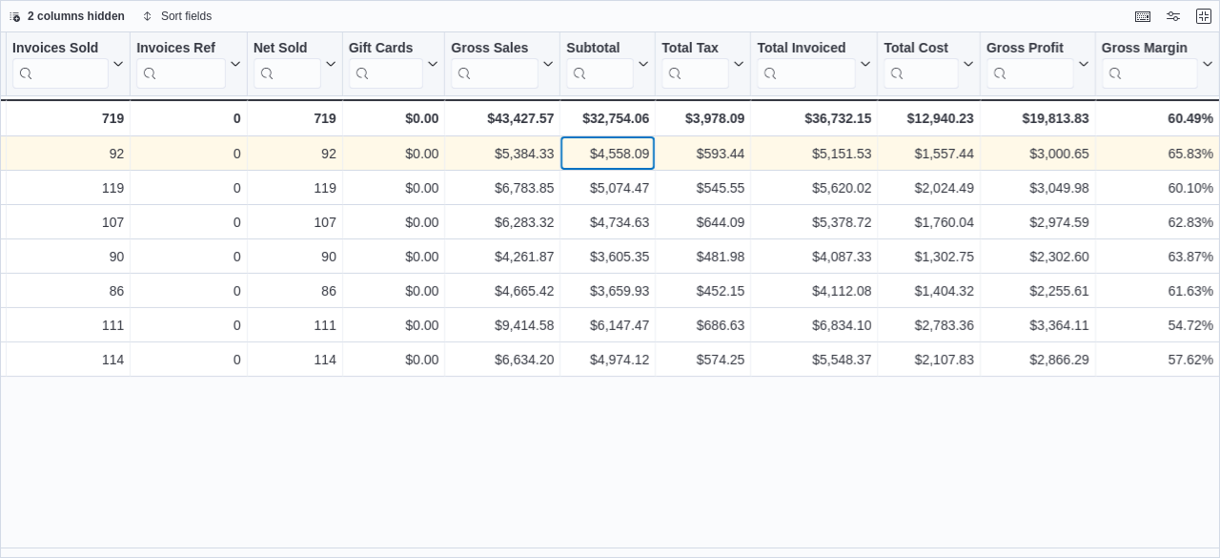
click at [603, 154] on div "$4,558.09" at bounding box center [607, 153] width 83 height 23
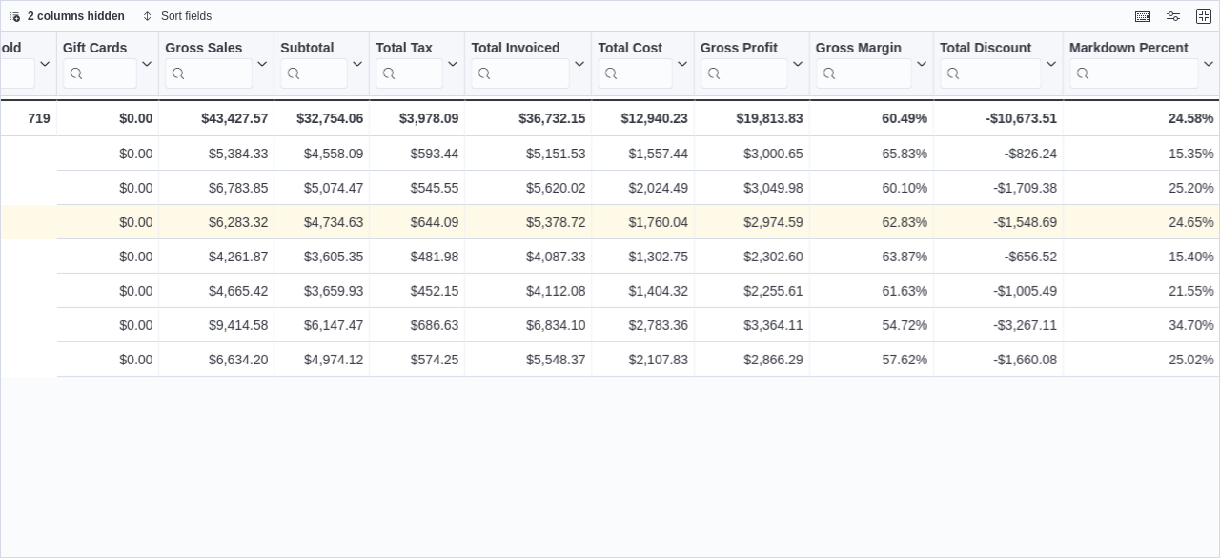
scroll to position [0, 799]
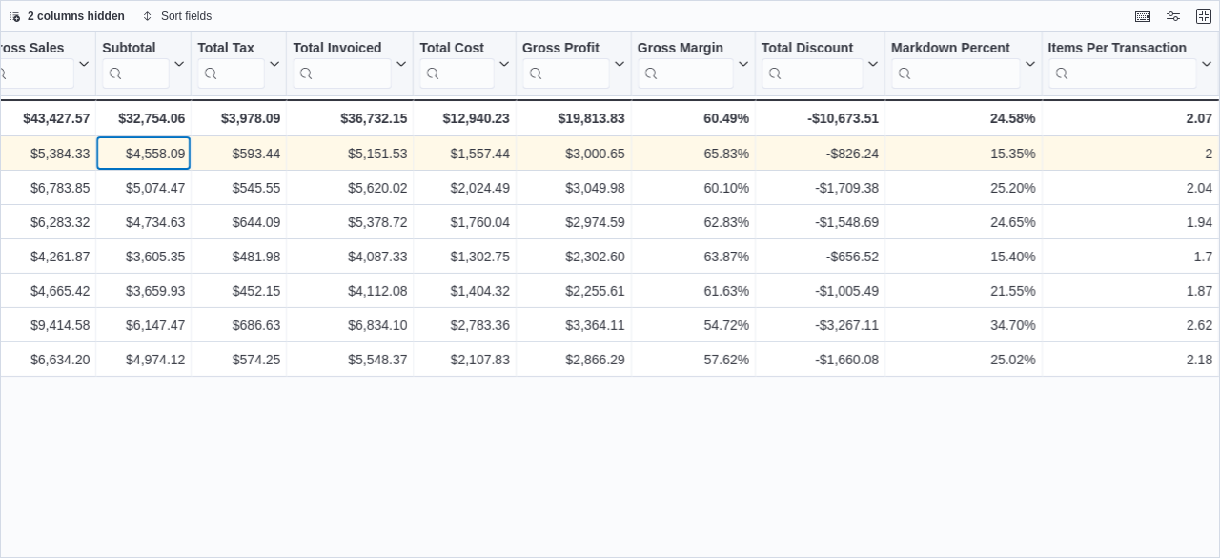
click at [169, 157] on div "$4,558.09" at bounding box center [143, 153] width 83 height 23
click at [158, 162] on div "$4,558.09" at bounding box center [143, 153] width 83 height 23
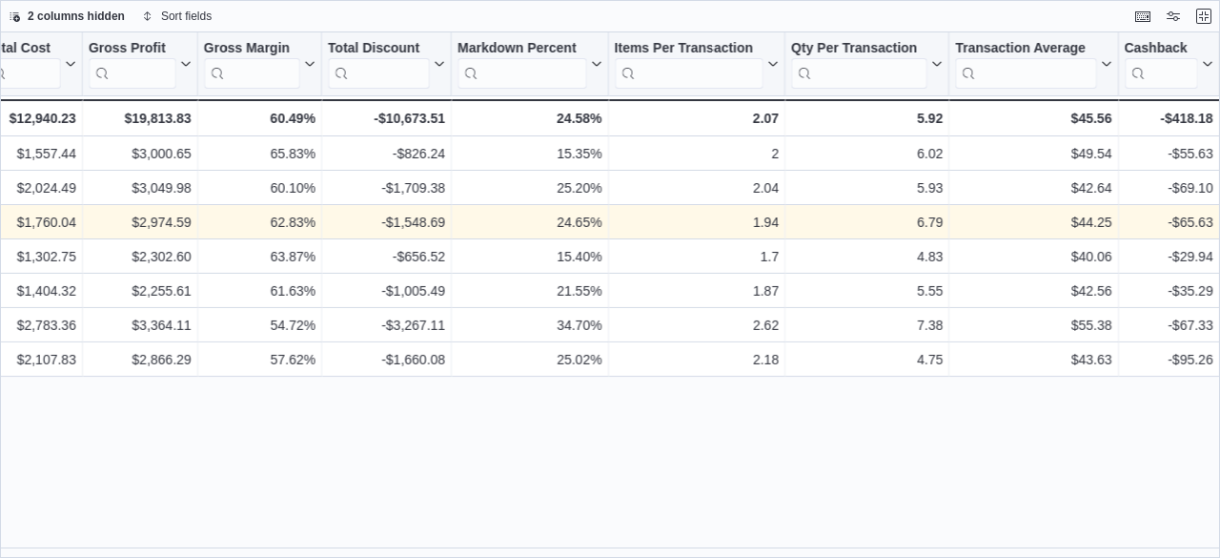
scroll to position [0, 1406]
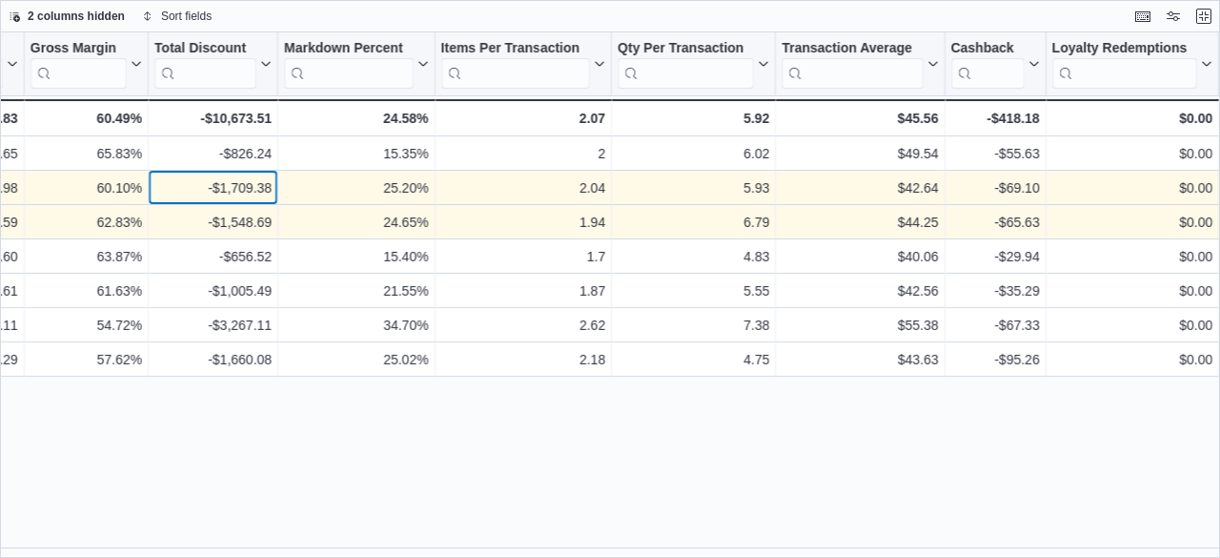
click at [152, 172] on div "-$1,709.38 - Total Discount, column 14, row 2" at bounding box center [214, 188] width 130 height 34
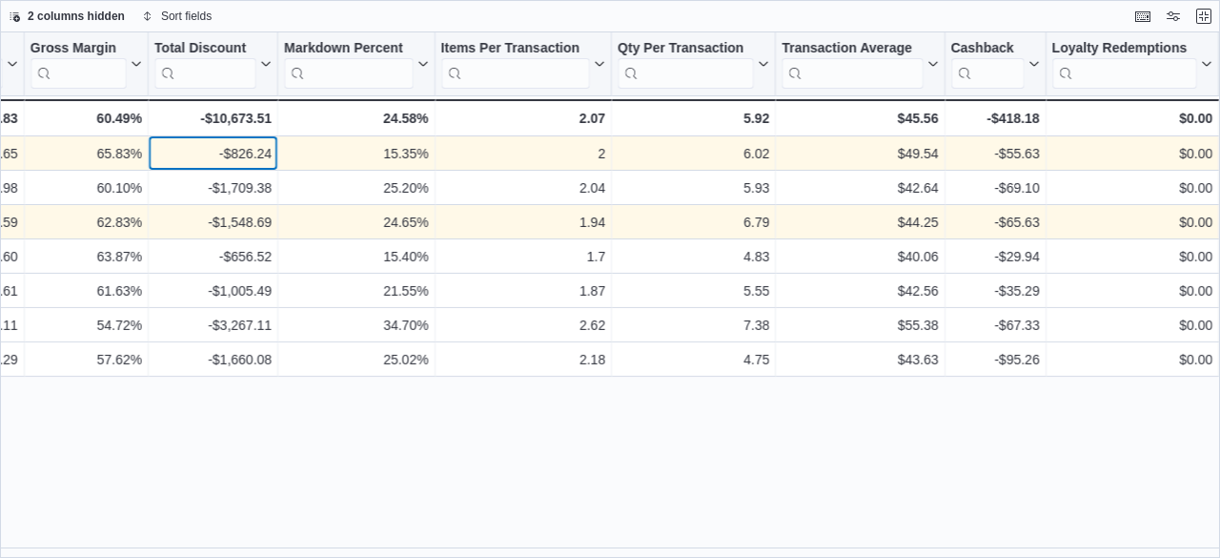
click at [168, 142] on div "-$826.24 - Total Discount, column 14, row 1" at bounding box center [214, 153] width 130 height 34
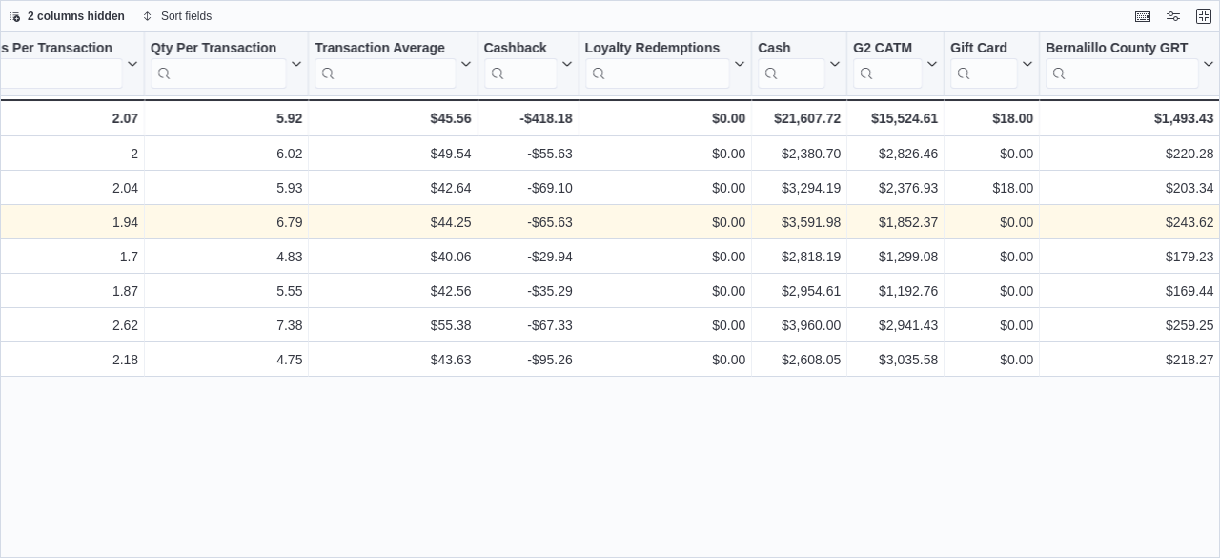
scroll to position [0, 2068]
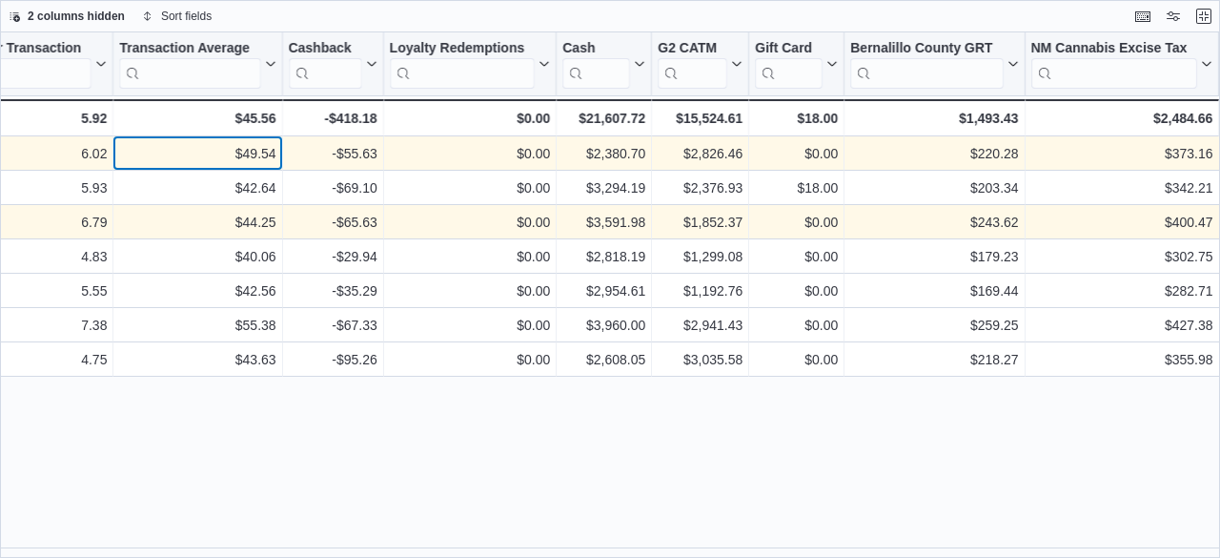
click at [182, 159] on div "$49.54" at bounding box center [197, 153] width 156 height 23
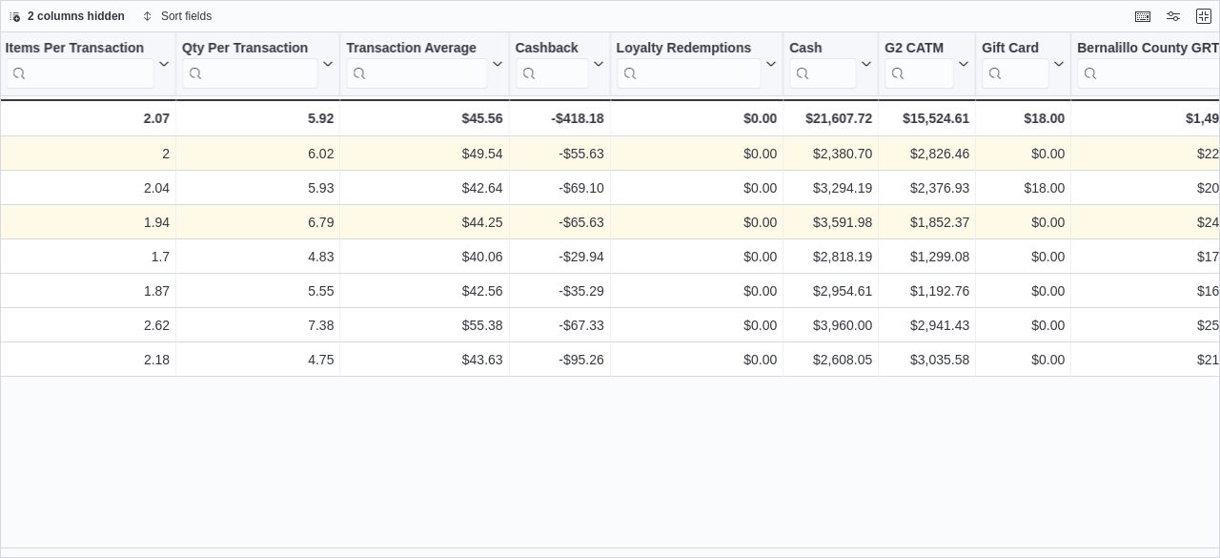
scroll to position [0, 1684]
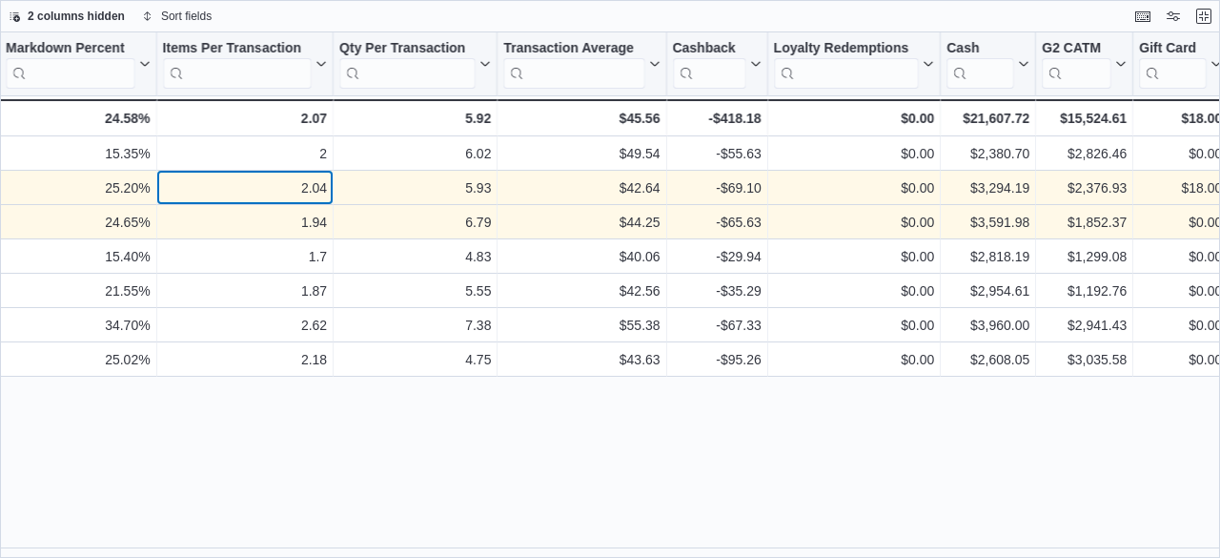
click at [227, 201] on div "2.04 - Items Per Transaction, column 16, row 2" at bounding box center [245, 188] width 177 height 34
